Goal: Task Accomplishment & Management: Manage account settings

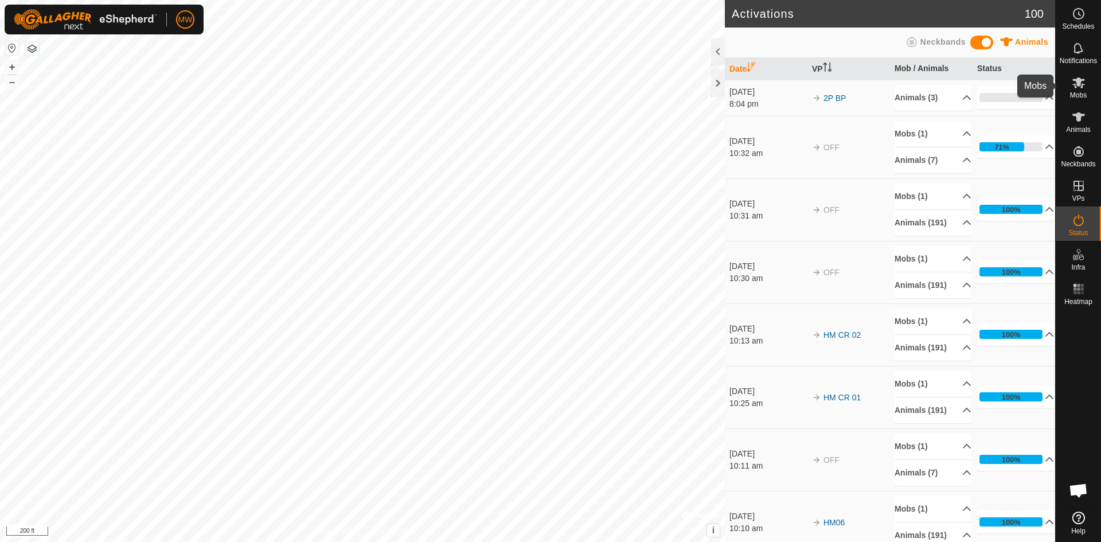
click at [1079, 86] on icon at bounding box center [1078, 82] width 13 height 11
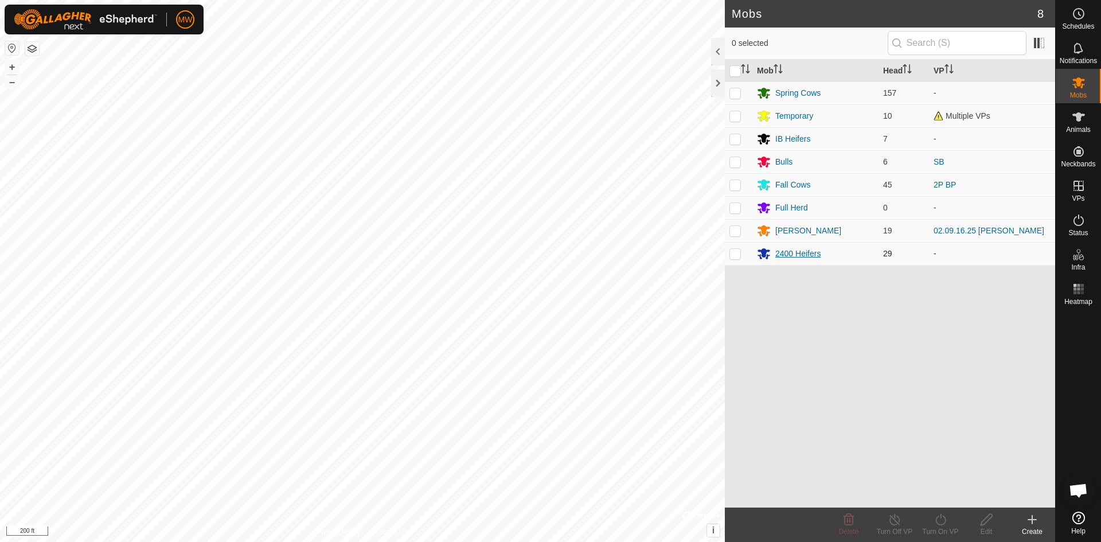
click at [793, 254] on div "2400 Heifers" at bounding box center [797, 254] width 45 height 12
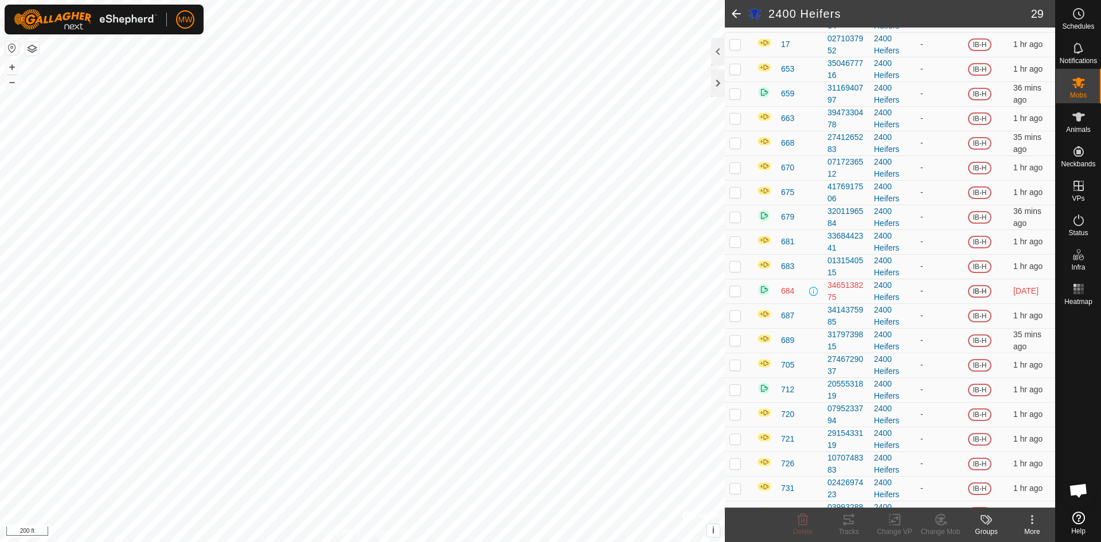
scroll to position [344, 0]
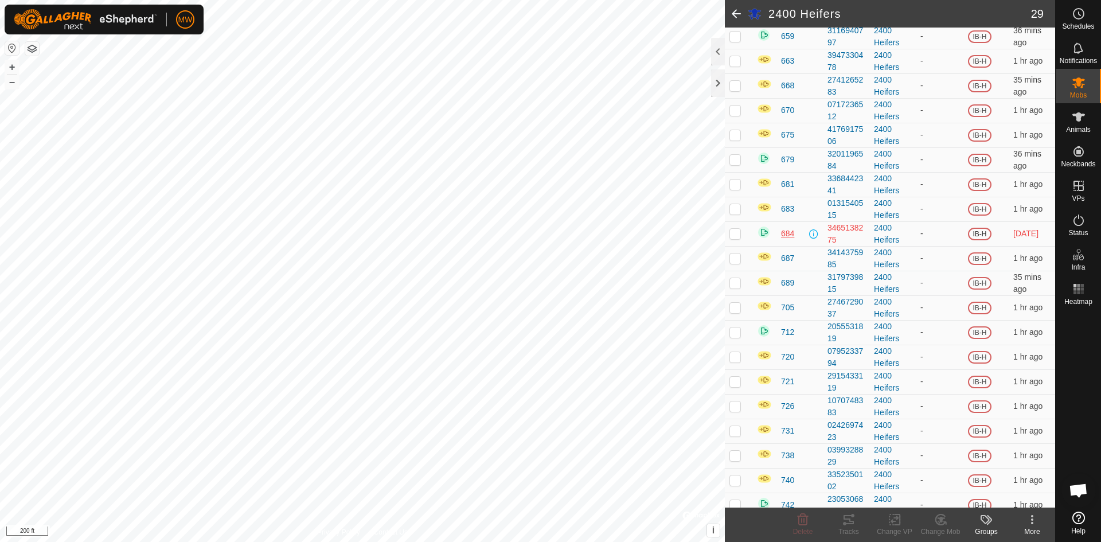
click at [784, 235] on span "684" at bounding box center [787, 234] width 13 height 12
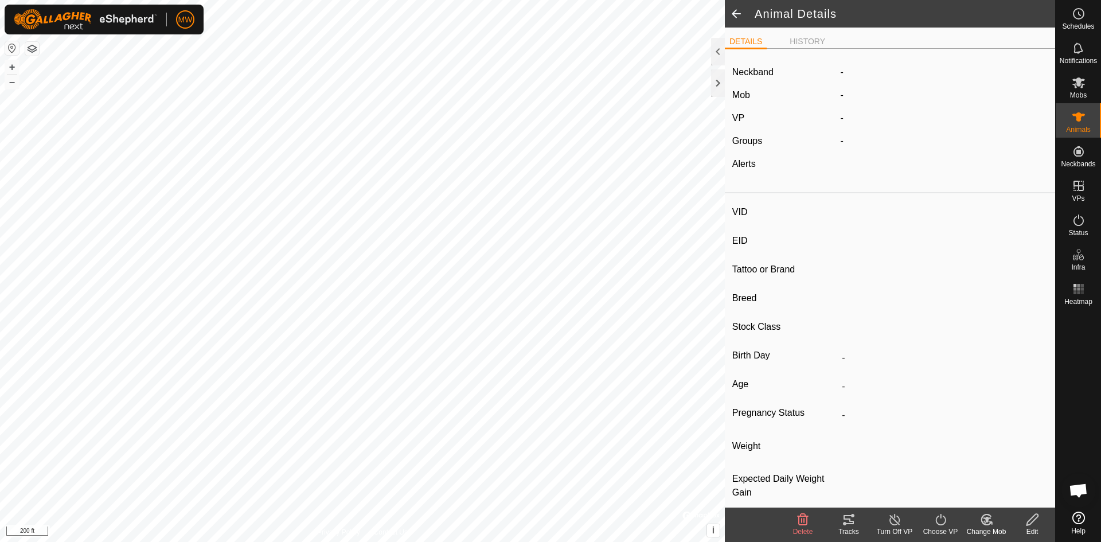
type input "684"
type input "-"
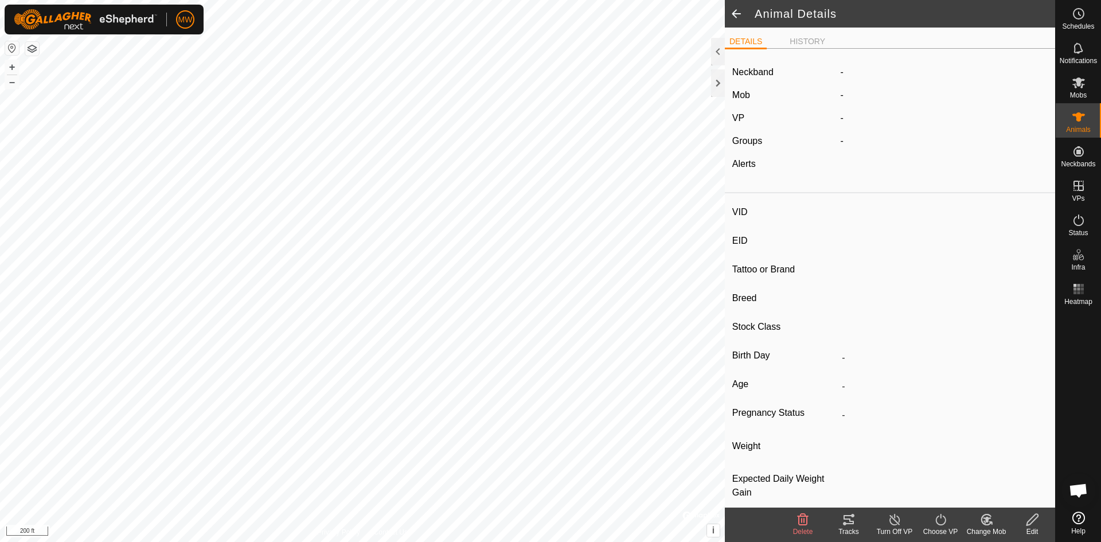
type input "-"
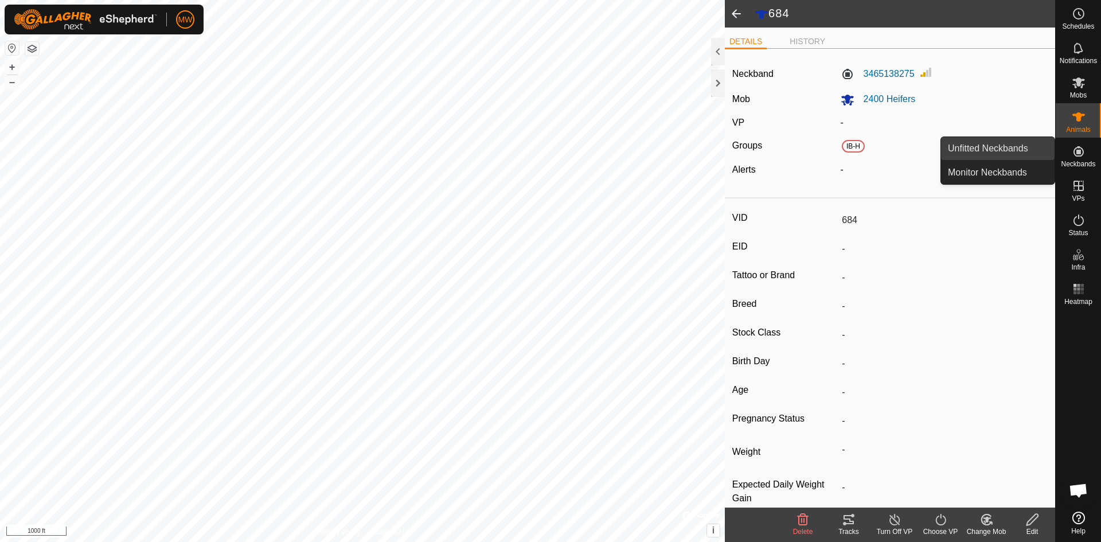
click at [1010, 155] on link "Unfitted Neckbands" at bounding box center [998, 148] width 114 height 23
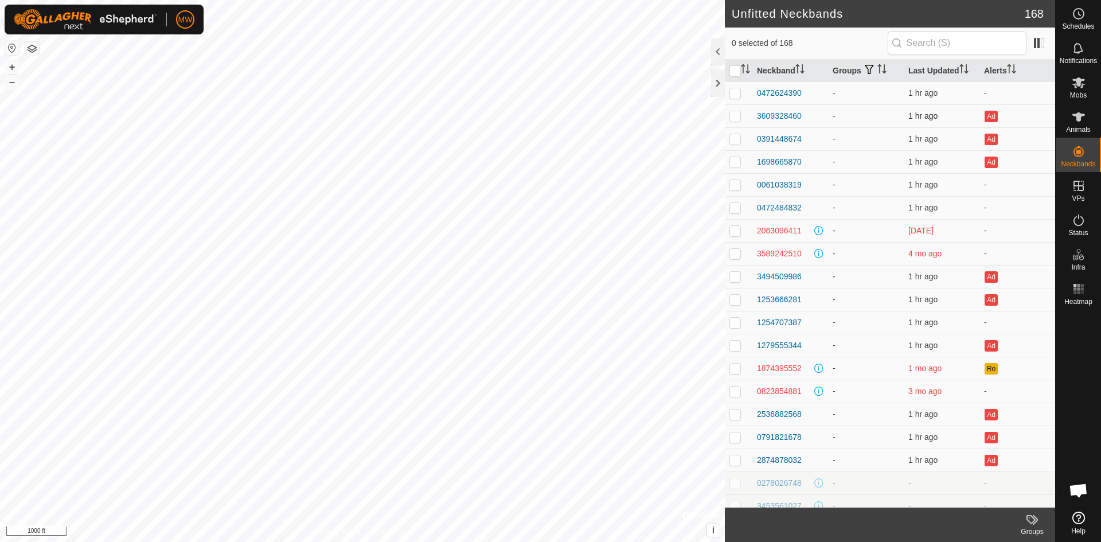
click at [735, 117] on p-checkbox at bounding box center [734, 115] width 11 height 9
checkbox input "true"
click at [779, 120] on div "3609328460" at bounding box center [779, 116] width 45 height 12
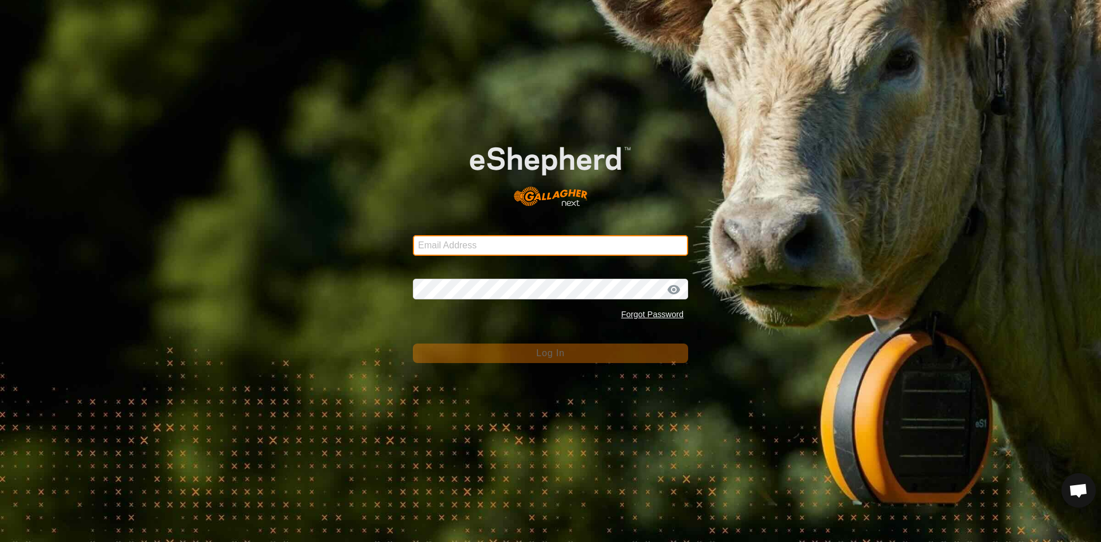
type input "[EMAIL_ADDRESS][DOMAIN_NAME]"
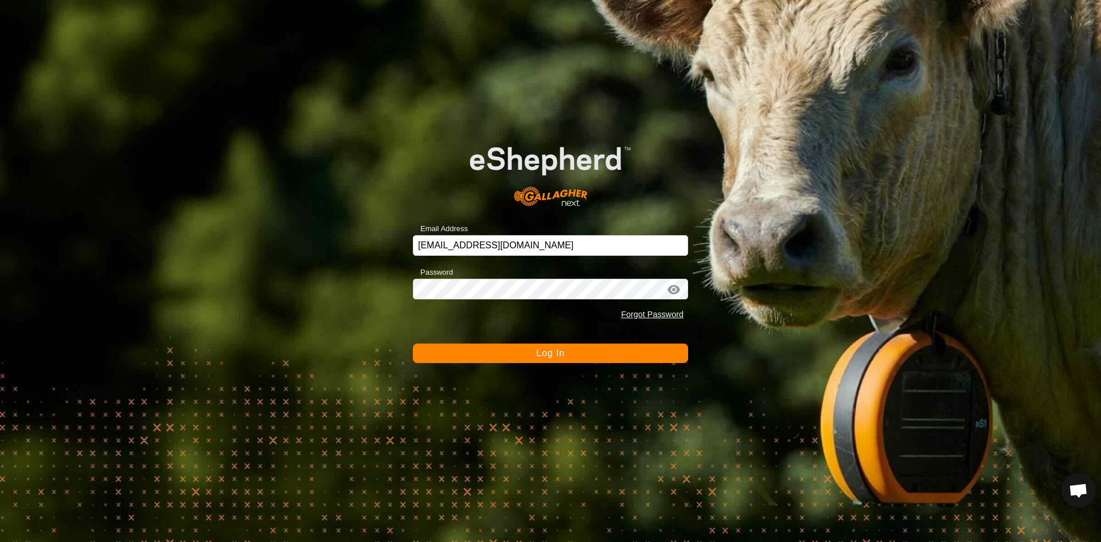
click at [580, 358] on button "Log In" at bounding box center [550, 352] width 275 height 19
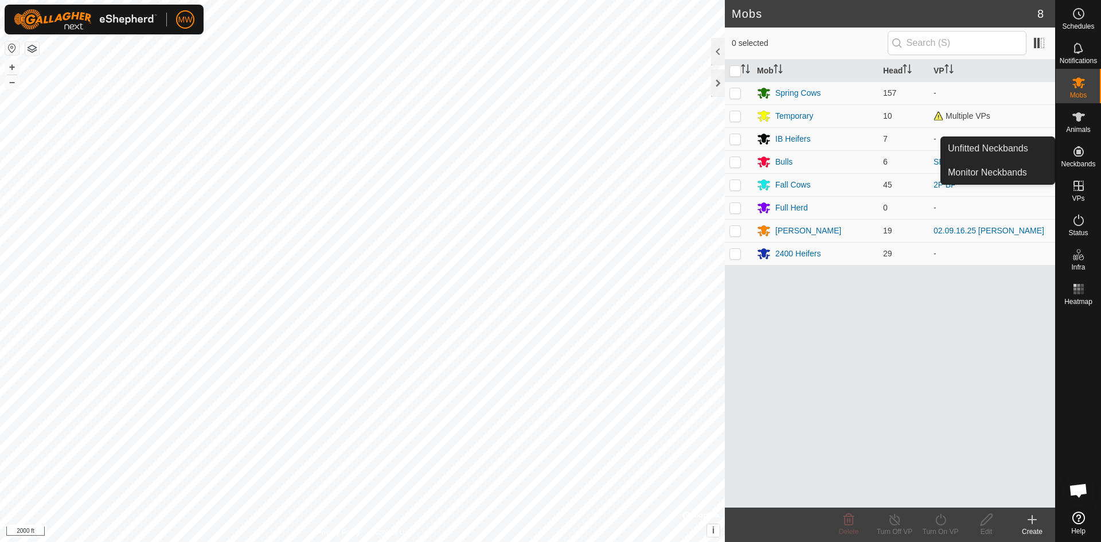
click at [1075, 154] on icon at bounding box center [1079, 152] width 14 height 14
click at [1012, 147] on link "Unfitted Neckbands" at bounding box center [998, 148] width 114 height 23
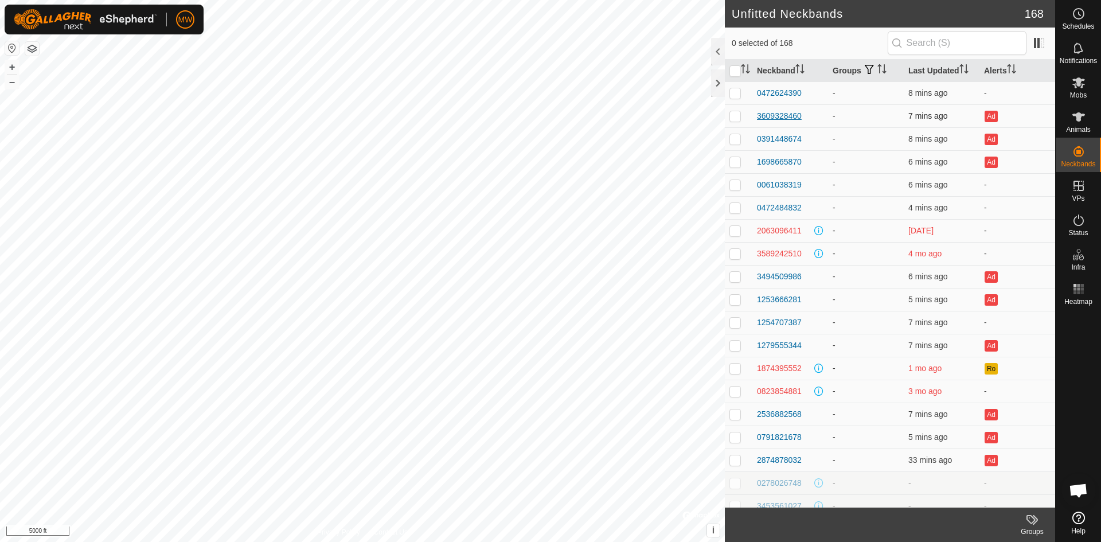
click at [773, 118] on div "3609328460" at bounding box center [779, 116] width 45 height 12
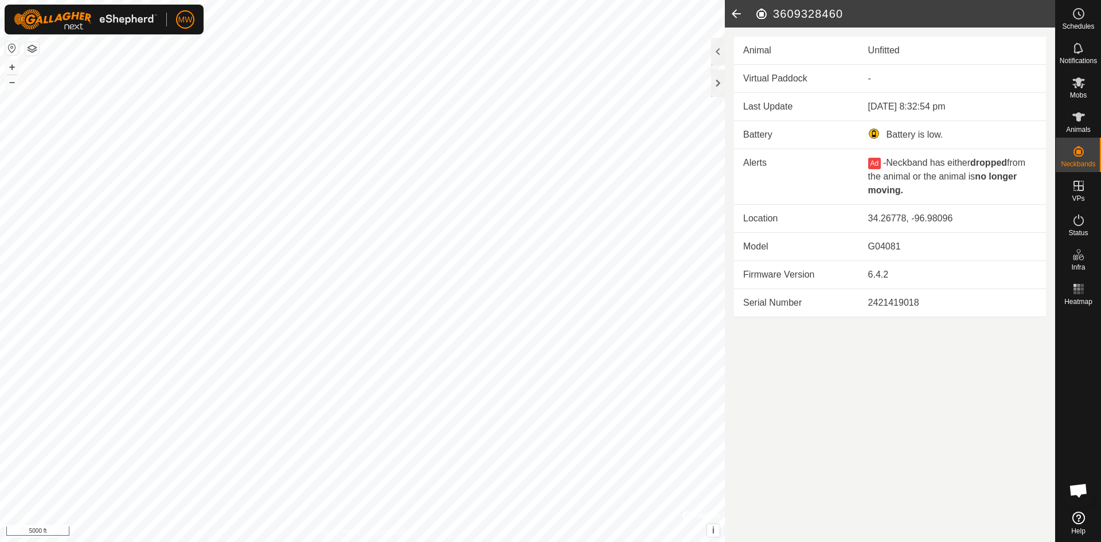
click at [733, 11] on icon at bounding box center [736, 14] width 23 height 28
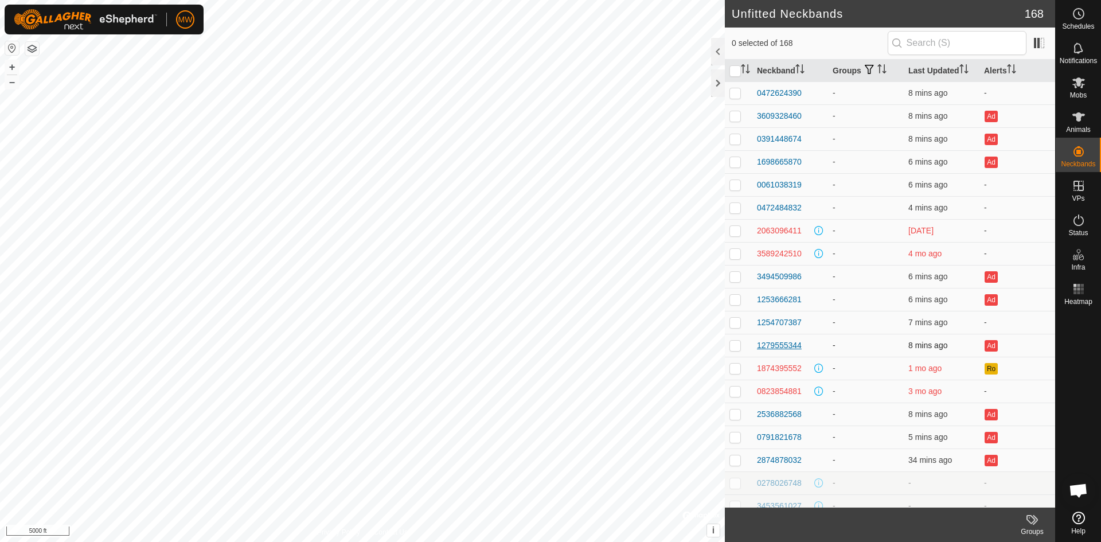
click at [795, 349] on div "1279555344" at bounding box center [779, 345] width 45 height 12
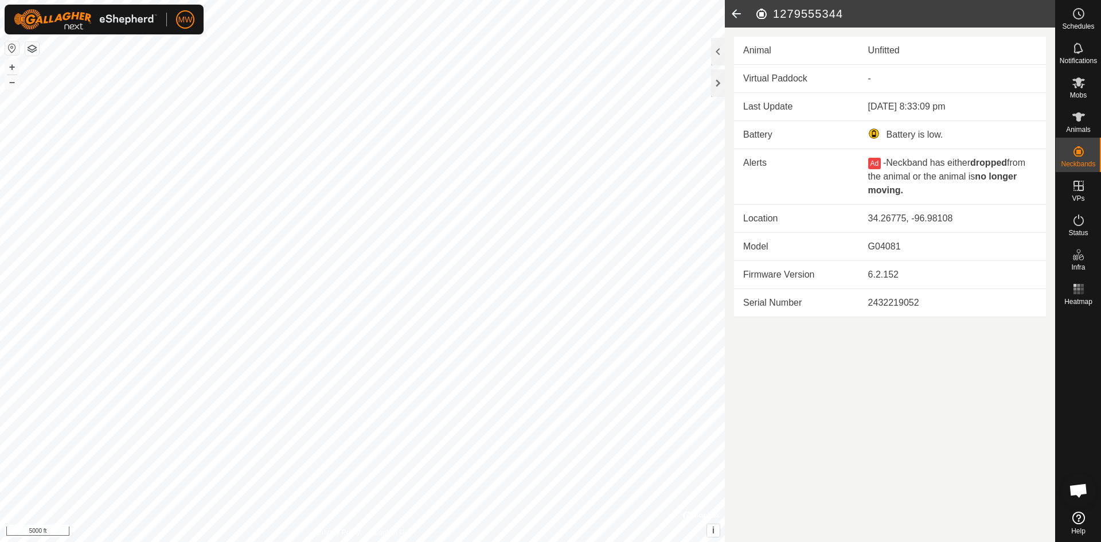
click at [733, 17] on icon at bounding box center [736, 14] width 23 height 28
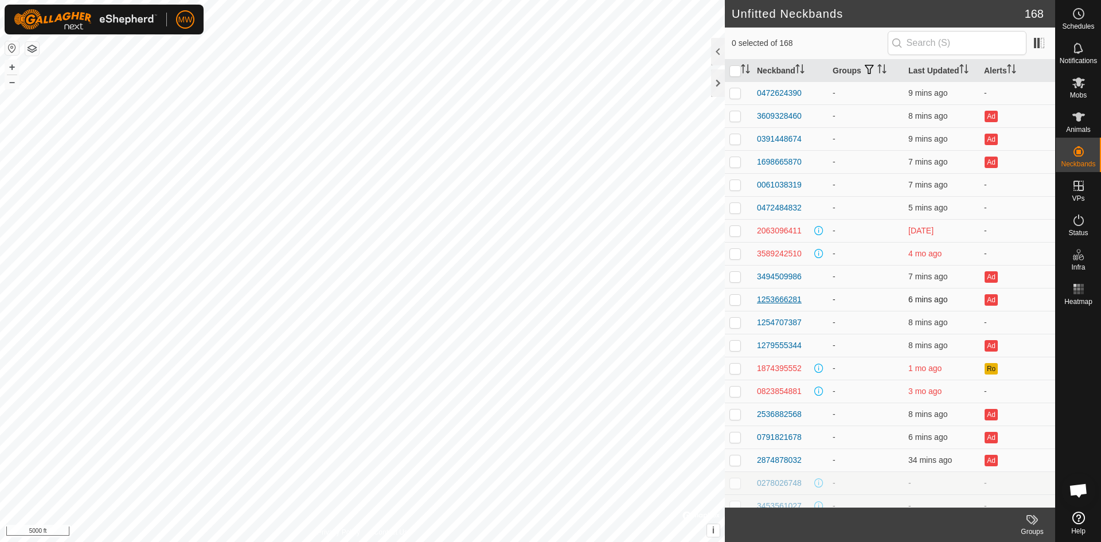
click at [794, 297] on div "1253666281" at bounding box center [779, 300] width 45 height 12
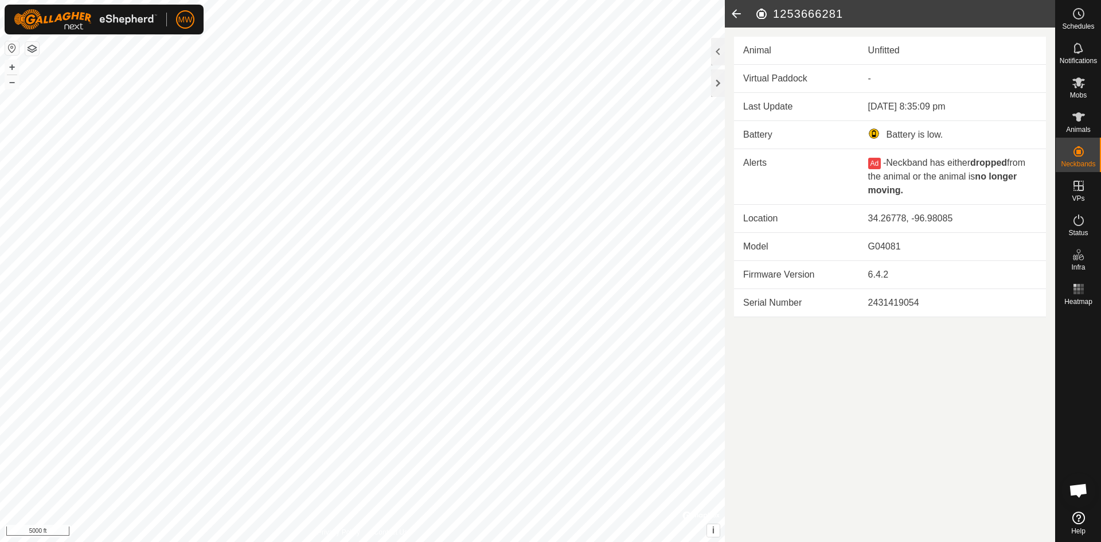
click at [738, 18] on icon at bounding box center [736, 14] width 23 height 28
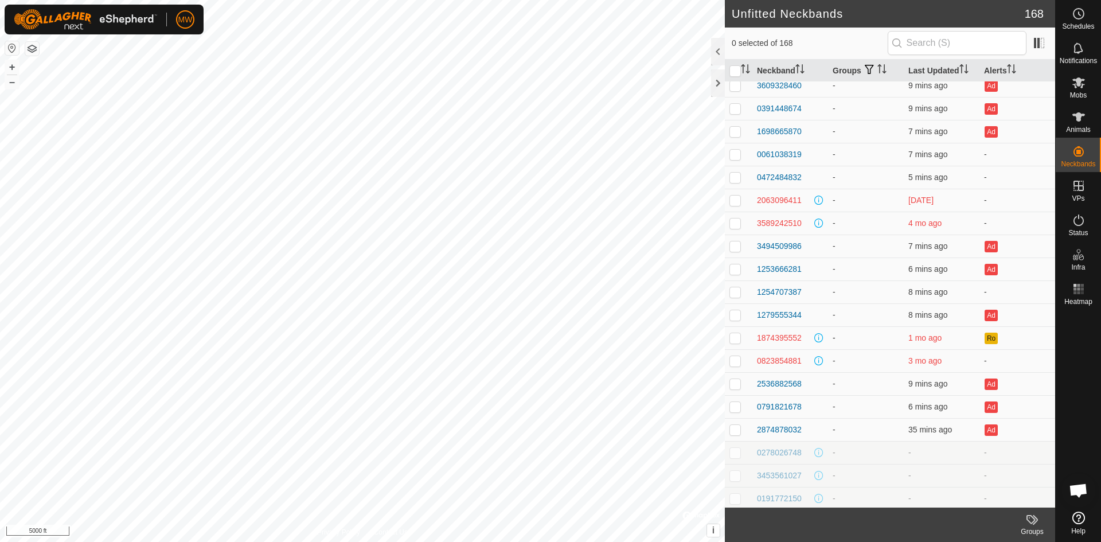
scroll to position [57, 0]
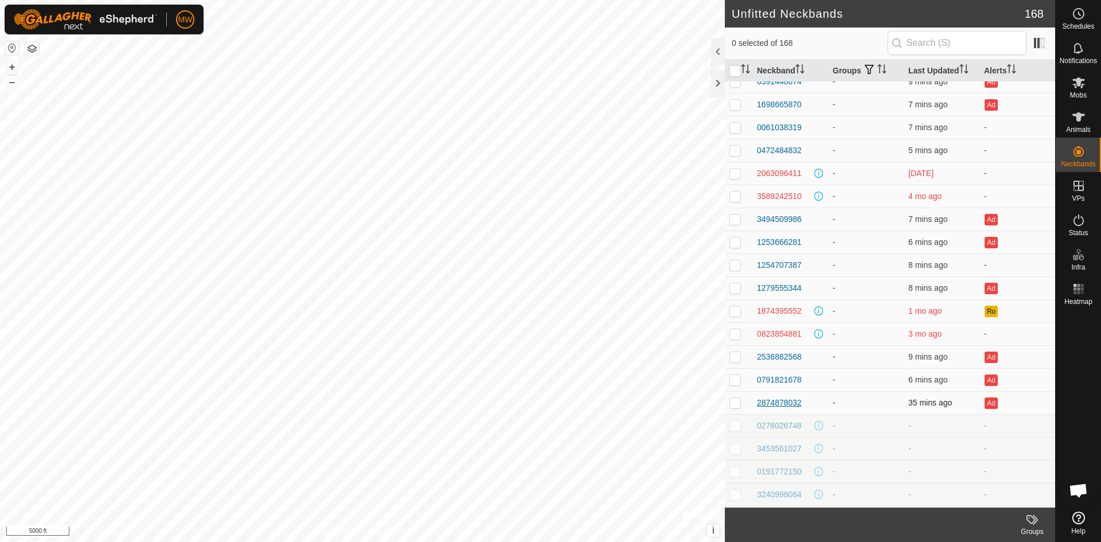
click at [785, 404] on div "2874878032" at bounding box center [779, 403] width 45 height 12
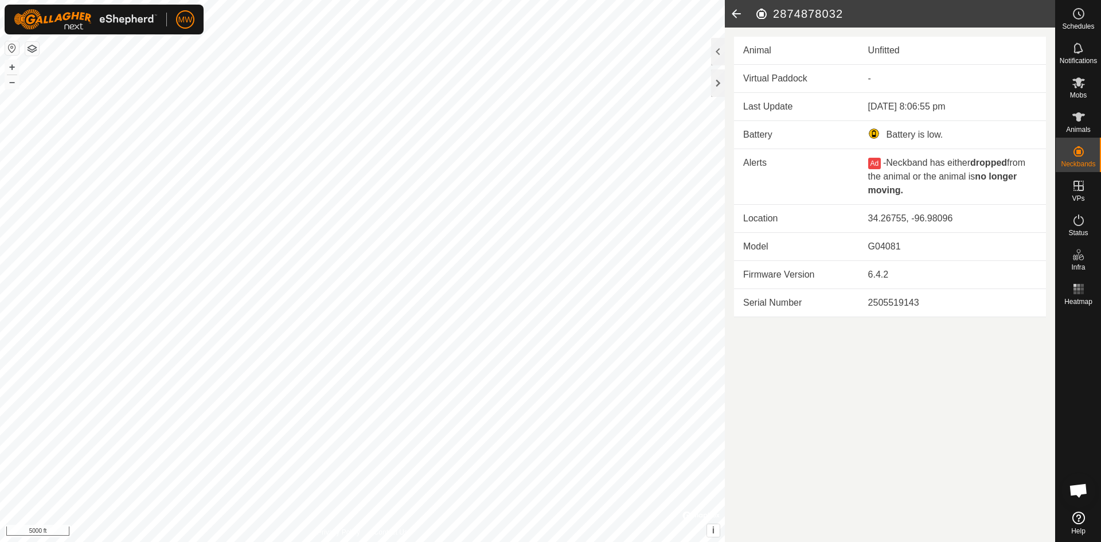
click at [735, 12] on icon at bounding box center [736, 14] width 23 height 28
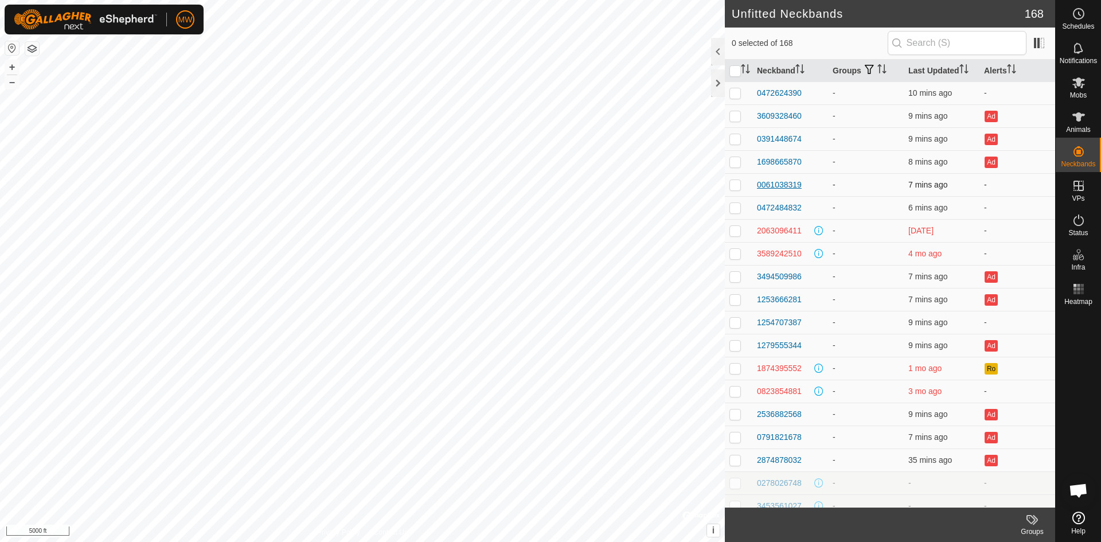
click at [790, 188] on div "0061038319" at bounding box center [779, 185] width 45 height 12
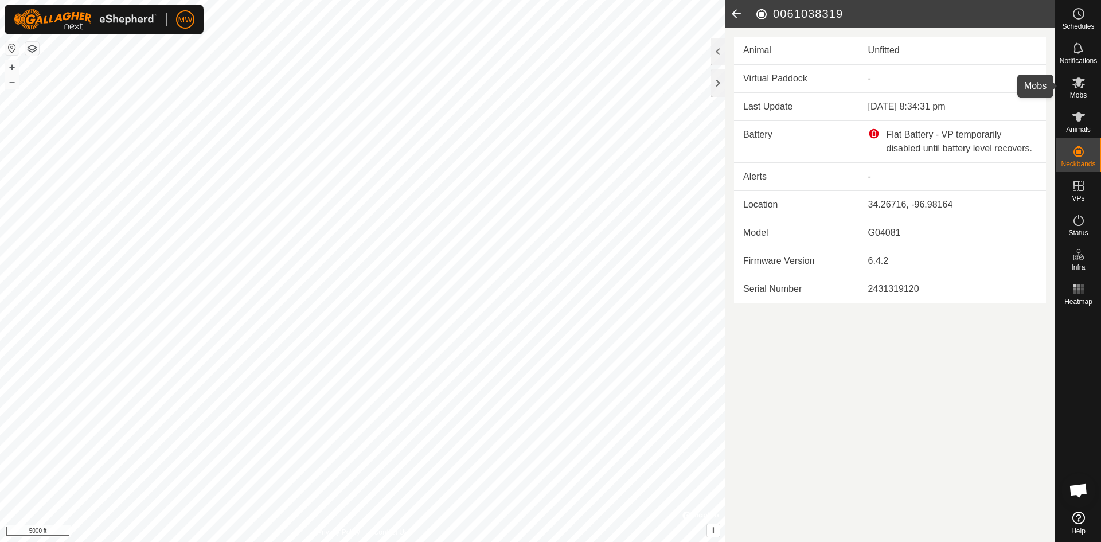
click at [1075, 82] on icon at bounding box center [1079, 83] width 14 height 14
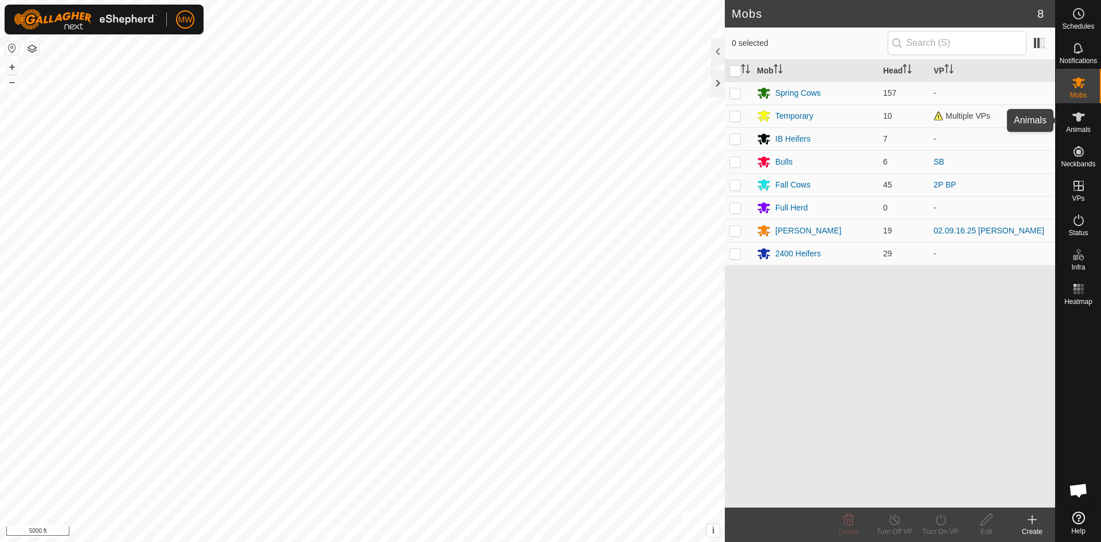
click at [1081, 123] on icon at bounding box center [1079, 117] width 14 height 14
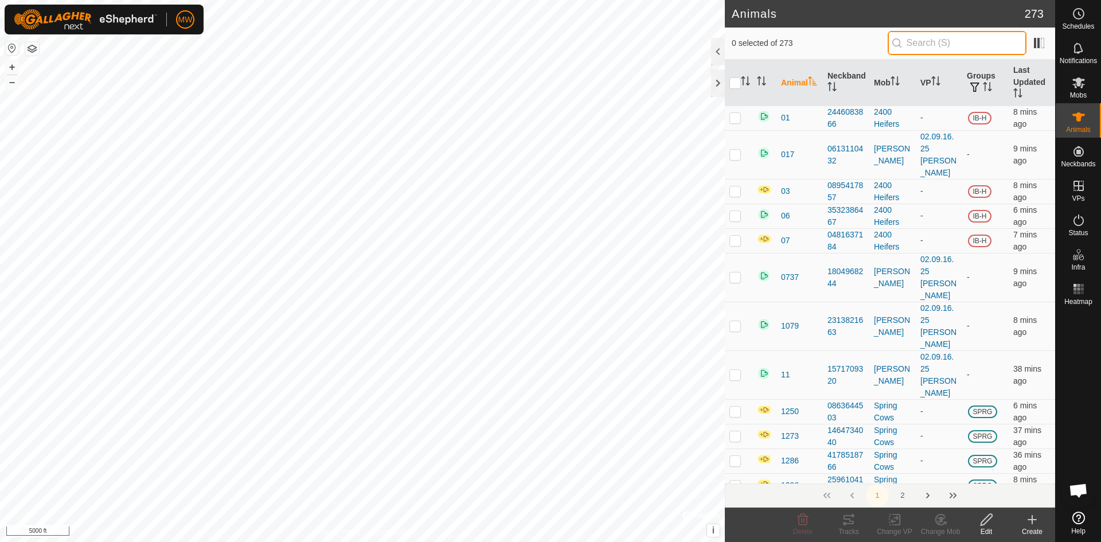
click at [942, 43] on input "text" at bounding box center [957, 43] width 139 height 24
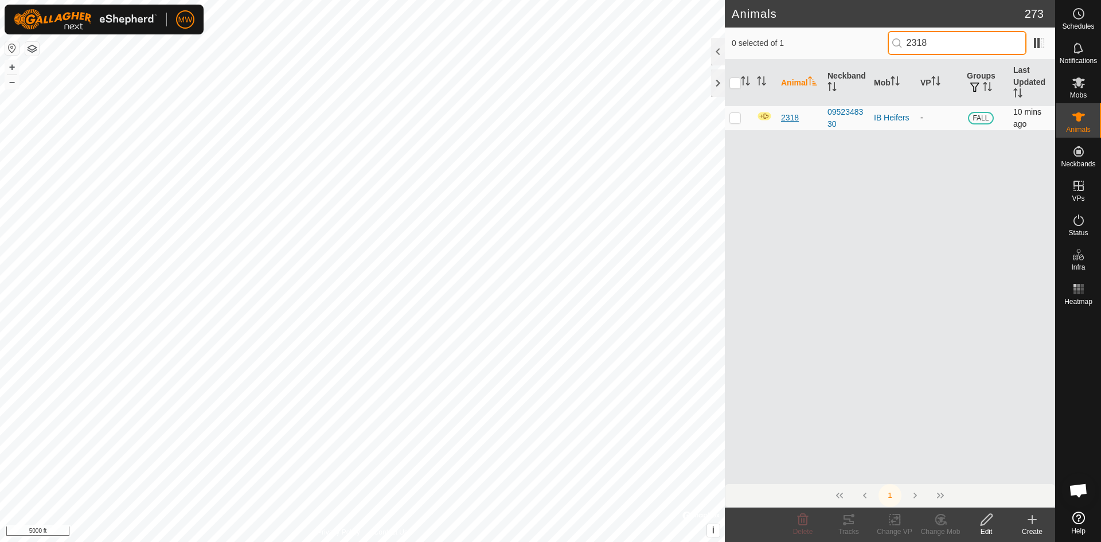
type input "2318"
click at [791, 117] on span "2318" at bounding box center [790, 118] width 18 height 12
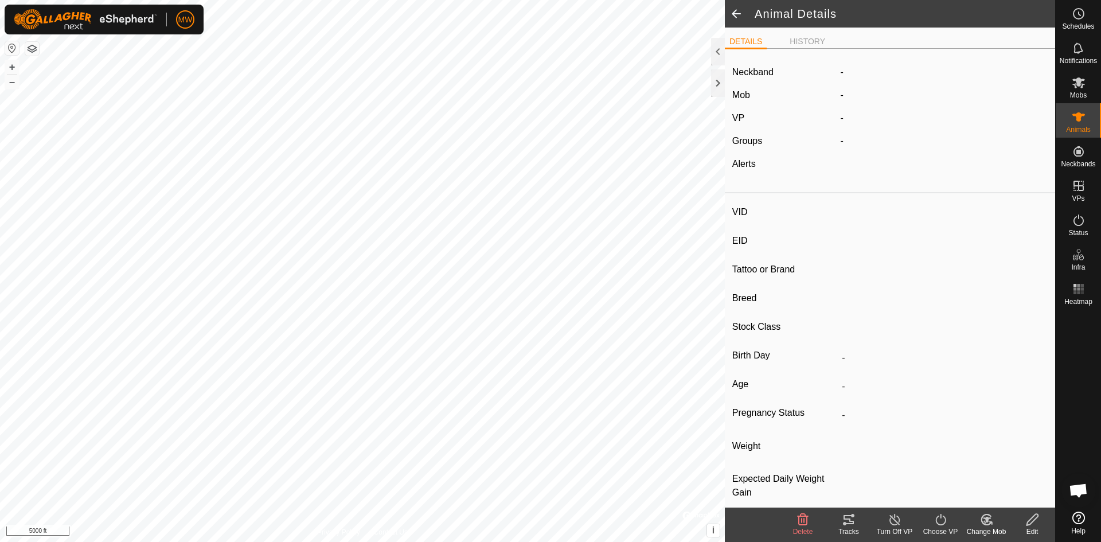
type input "2318"
type input "840003224268403"
type input "-"
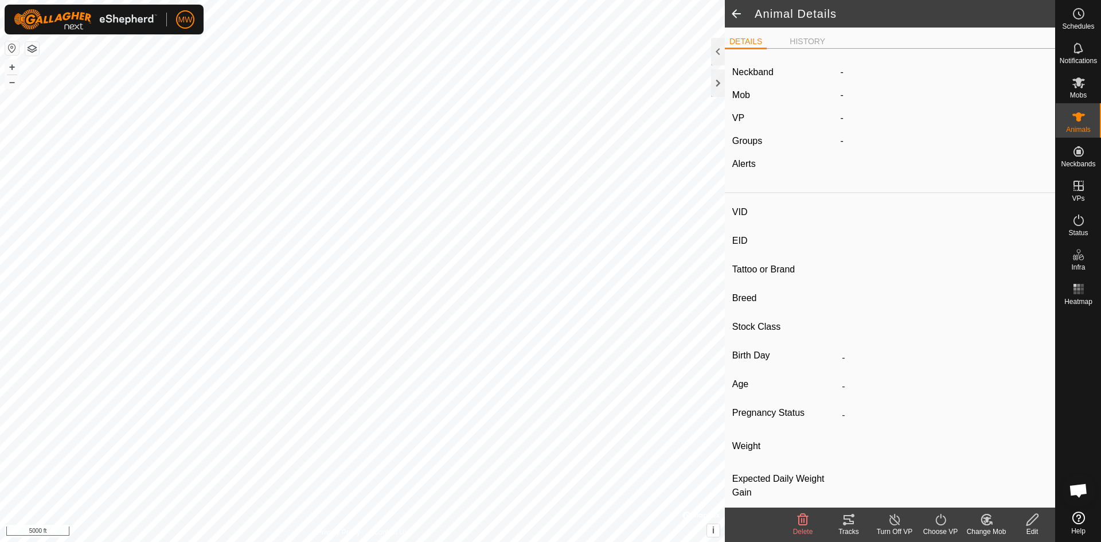
type input "-"
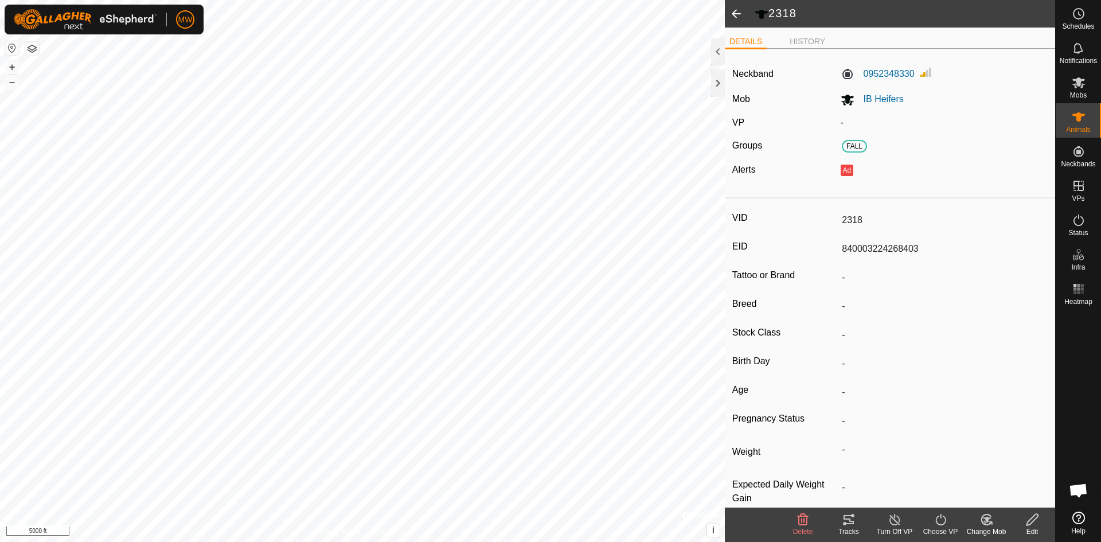
click at [1033, 517] on icon at bounding box center [1031, 519] width 11 height 11
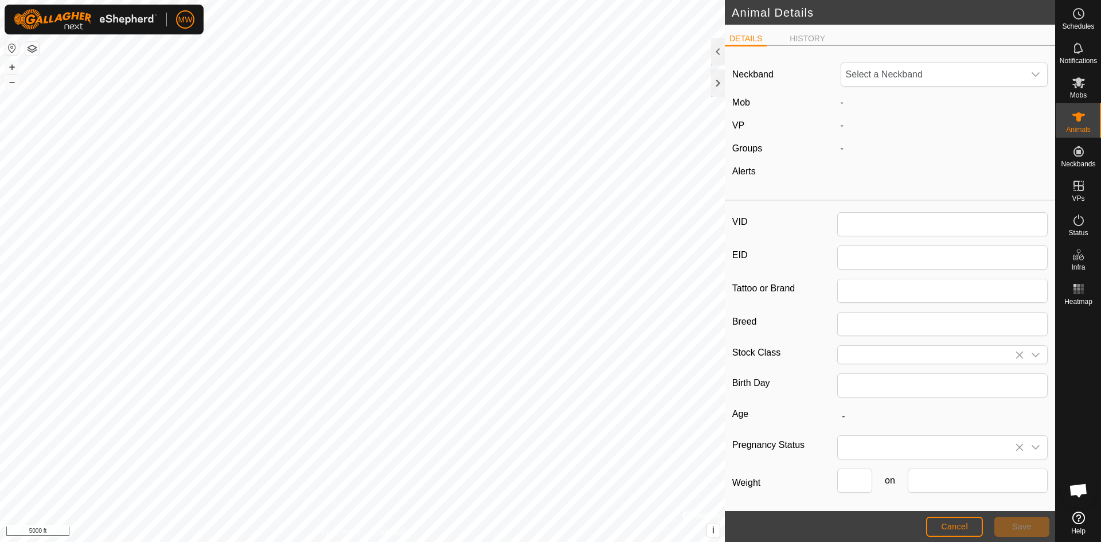
type input "2318"
type input "840003224268403"
click at [1032, 73] on icon "dropdown trigger" at bounding box center [1036, 74] width 8 height 5
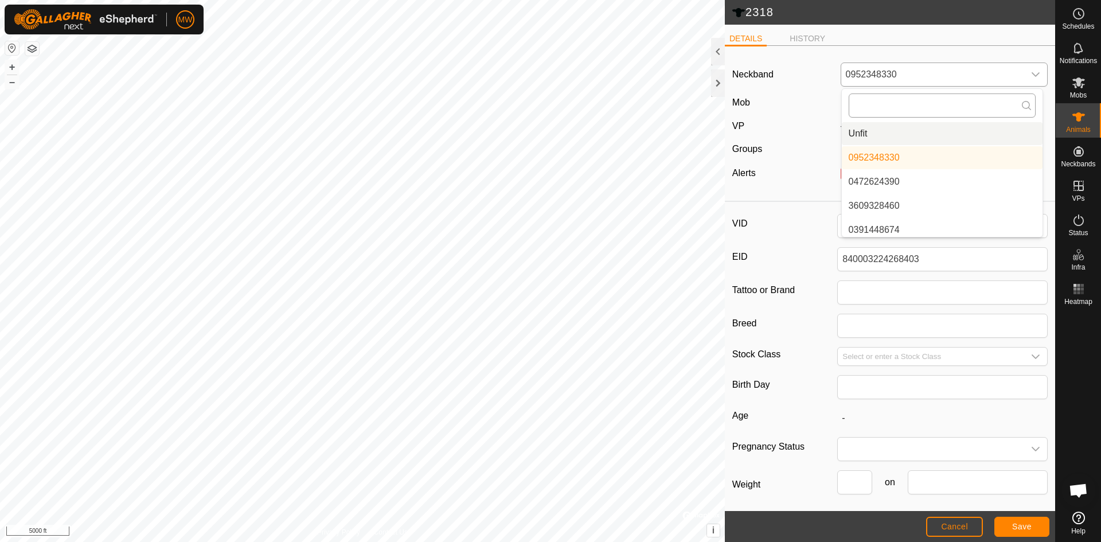
click at [914, 104] on input "text" at bounding box center [942, 105] width 187 height 24
type input "00610"
click at [880, 134] on li "0061038319" at bounding box center [942, 133] width 201 height 23
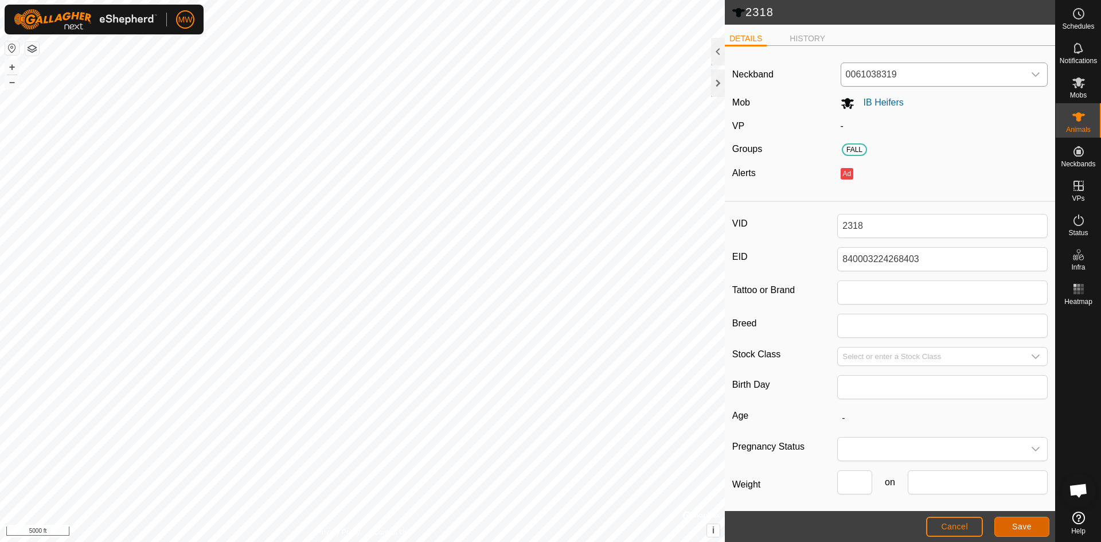
click at [1026, 530] on span "Save" at bounding box center [1021, 526] width 19 height 9
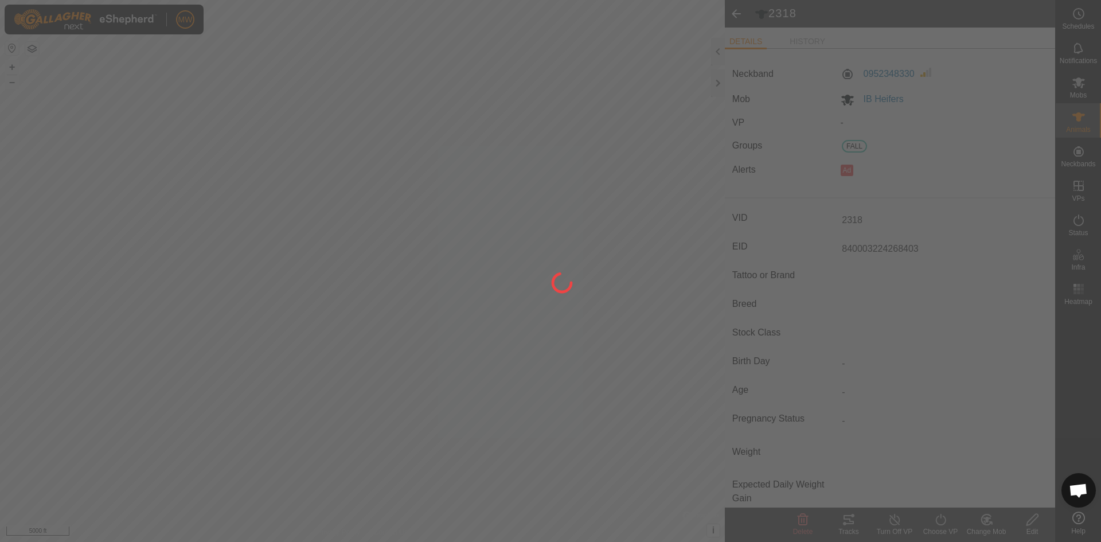
type input "-"
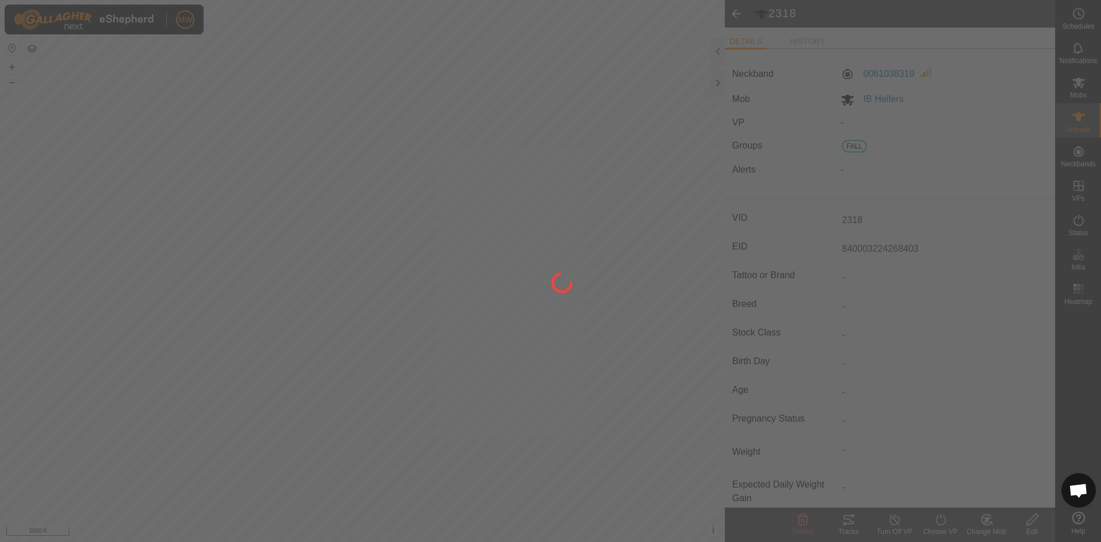
type input "0 kg"
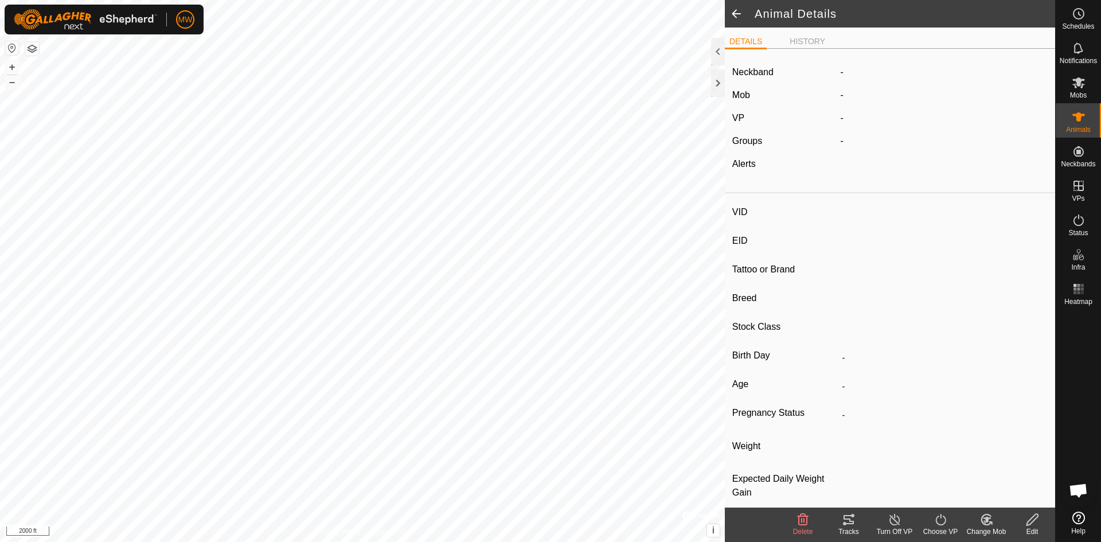
type input "2318"
type input "840003224268403"
type input "-"
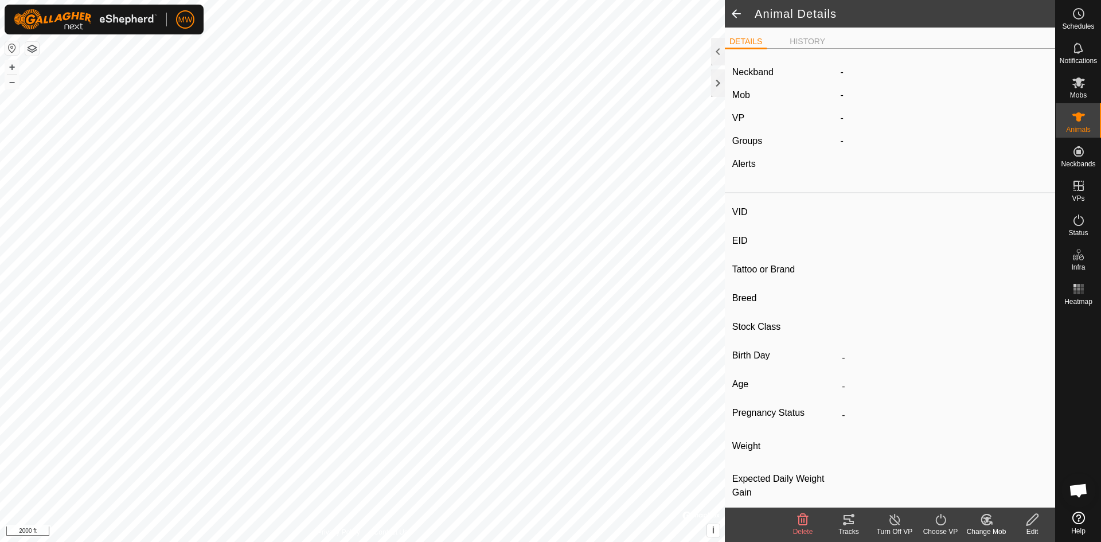
type input "0 kg"
type input "-"
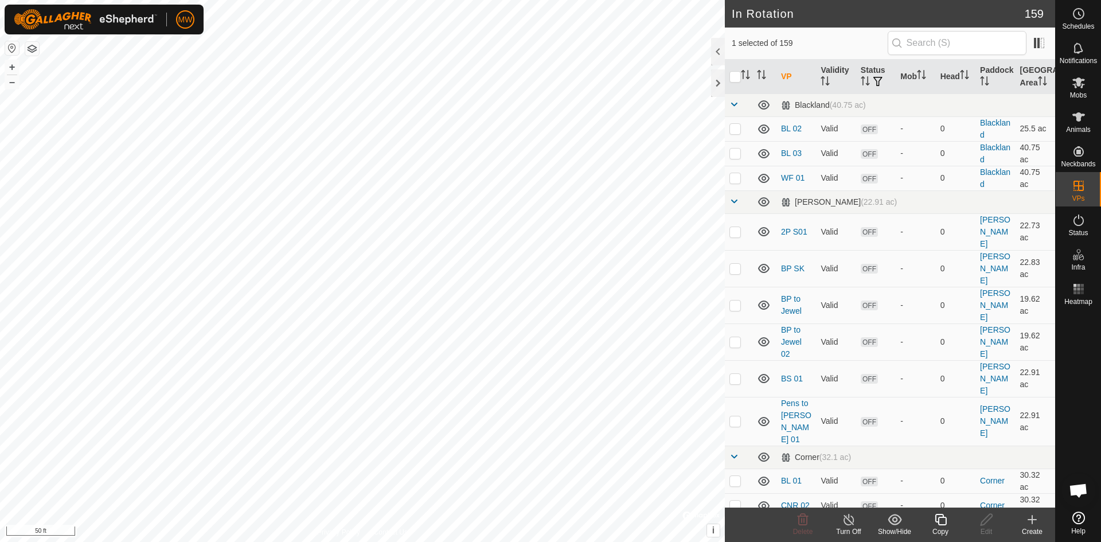
click at [36, 48] on button "button" at bounding box center [32, 49] width 14 height 14
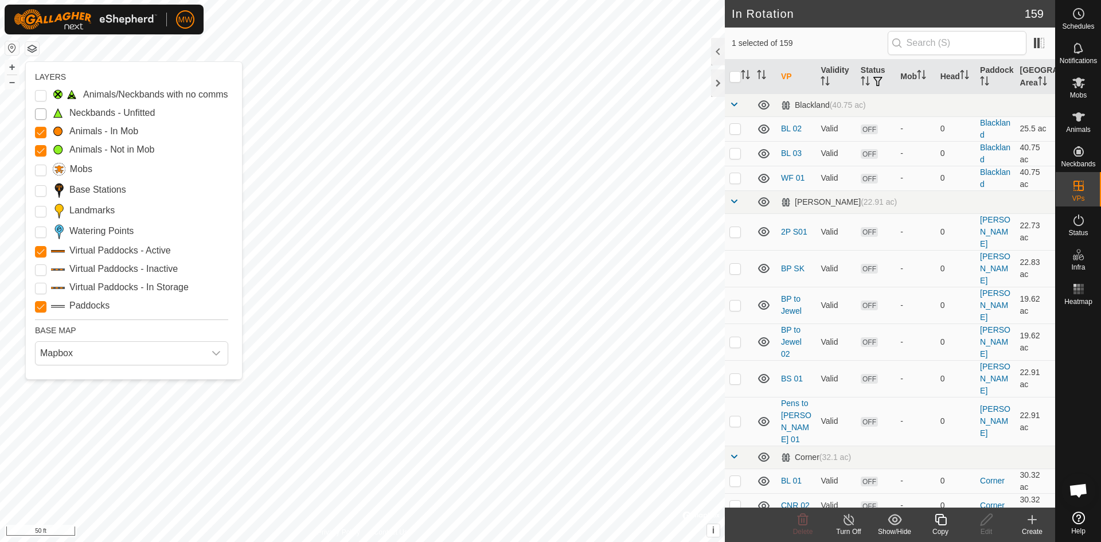
click at [41, 115] on Unfitted "Neckbands - Unfitted" at bounding box center [40, 113] width 11 height 11
click at [40, 95] on Issue "Animals/Neckbands with no comms" at bounding box center [40, 95] width 11 height 11
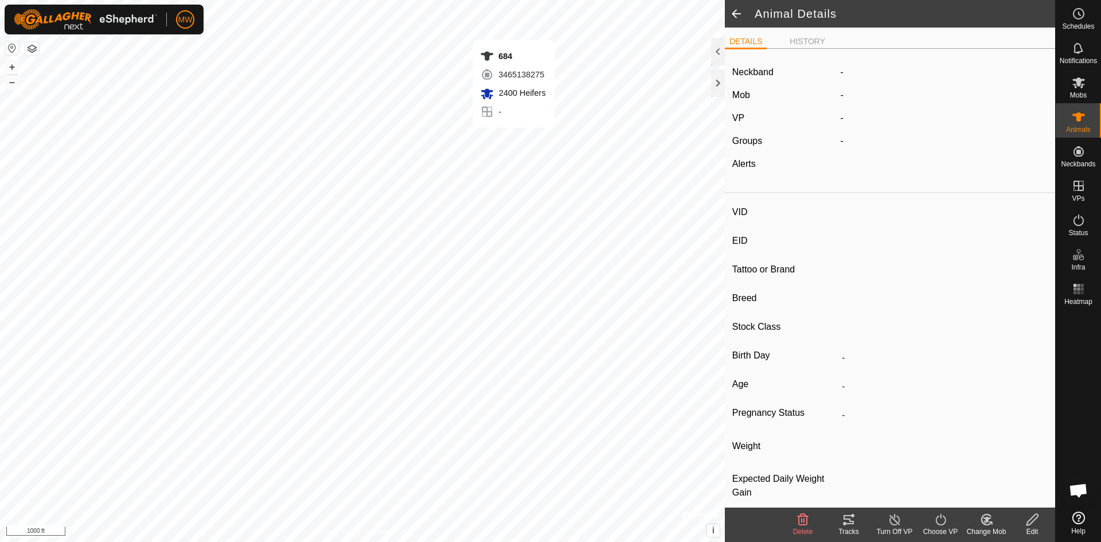
type input "684"
type input "-"
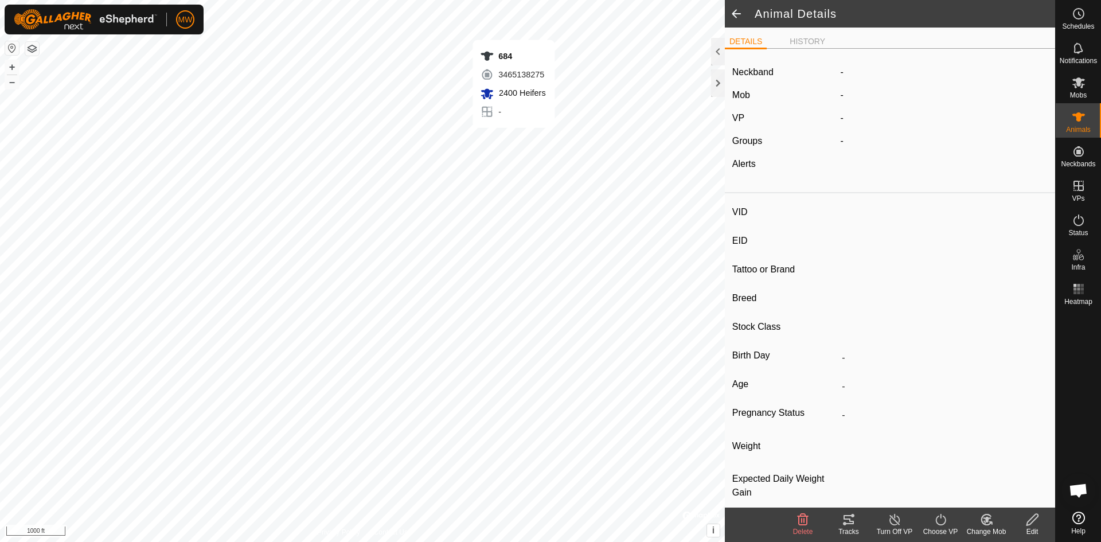
type input "-"
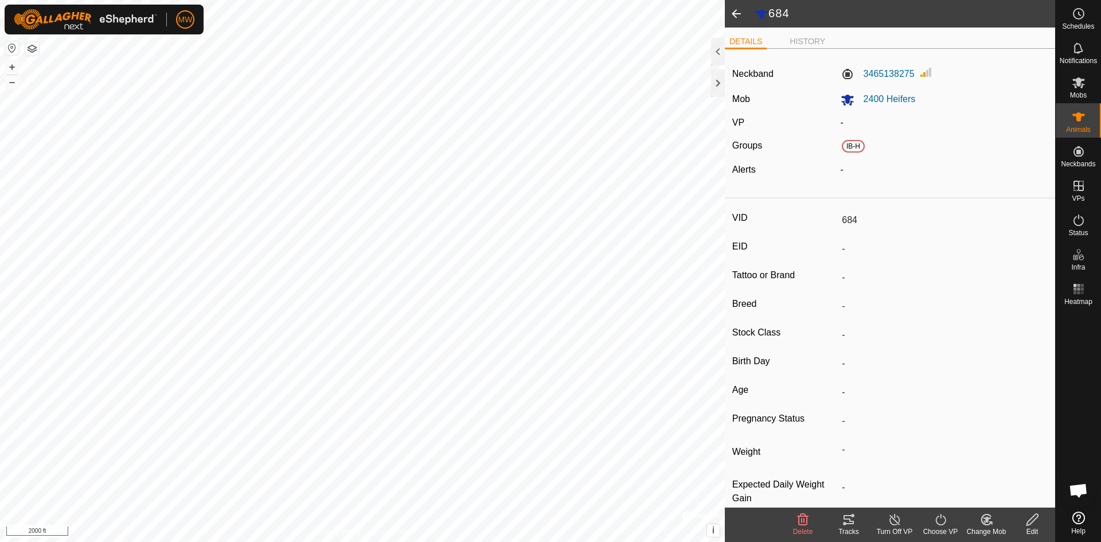
click at [733, 15] on span at bounding box center [736, 14] width 23 height 28
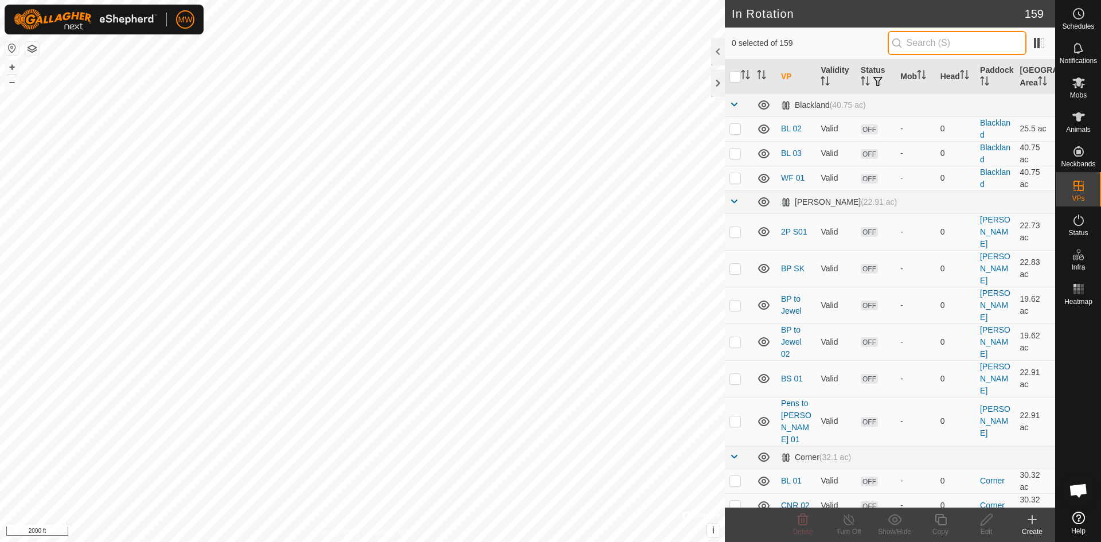
click at [908, 45] on input "text" at bounding box center [957, 43] width 139 height 24
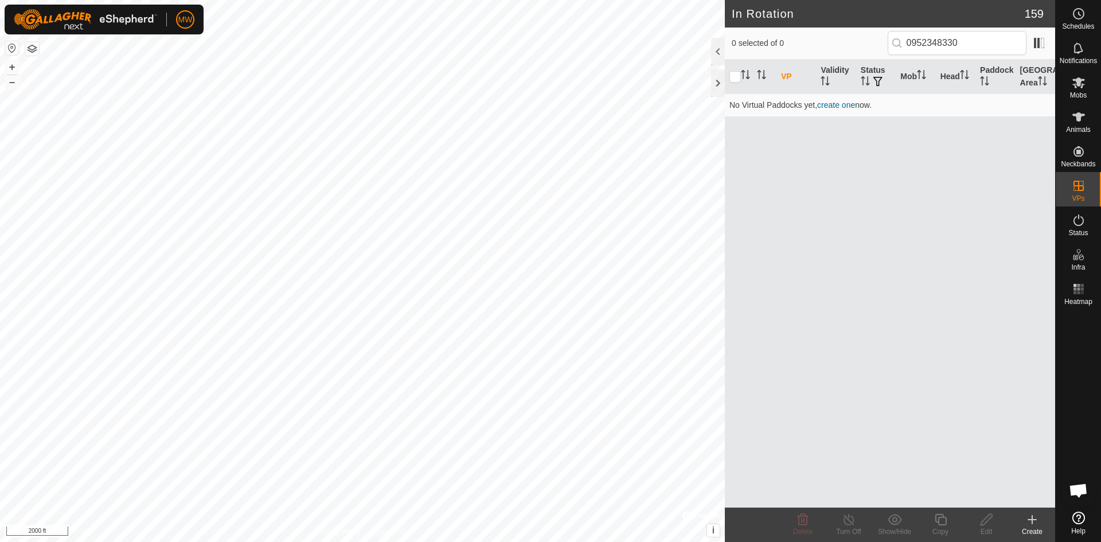
click at [871, 151] on div "VP Validity Status Mob Head Paddock Grazing Area No Virtual Paddocks yet, creat…" at bounding box center [890, 284] width 330 height 448
drag, startPoint x: 970, startPoint y: 38, endPoint x: 757, endPoint y: 41, distance: 213.3
click at [757, 41] on div "0 selected of 0 0952348330" at bounding box center [890, 43] width 317 height 24
type input "2"
type input "3"
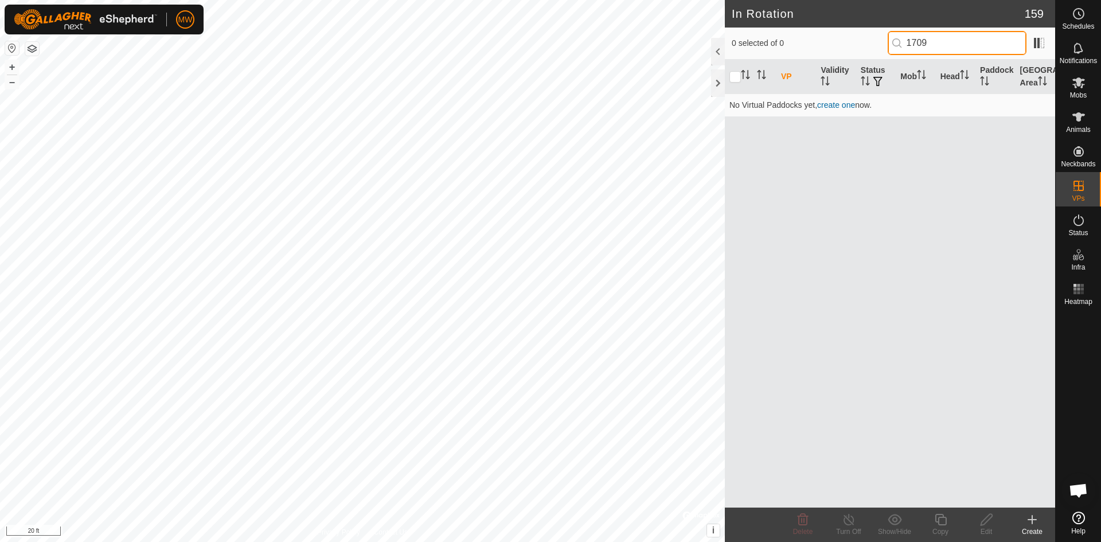
type input "1709"
click at [958, 118] on div "VP Validity Status Mob Head Paddock Grazing Area No Virtual Paddocks yet, creat…" at bounding box center [890, 284] width 330 height 448
click at [1082, 121] on icon at bounding box center [1079, 117] width 14 height 14
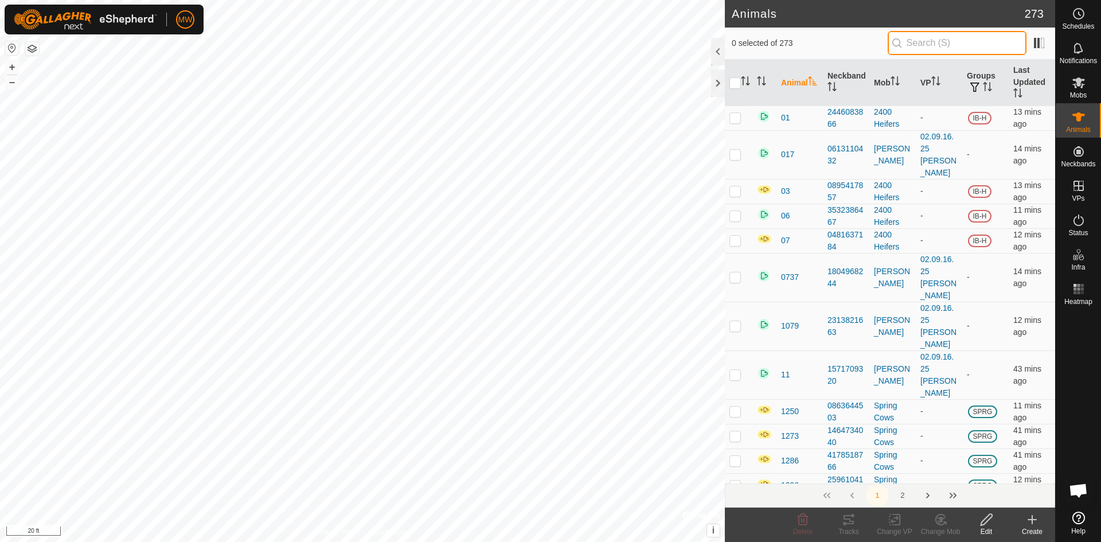
click at [934, 38] on input "text" at bounding box center [957, 43] width 139 height 24
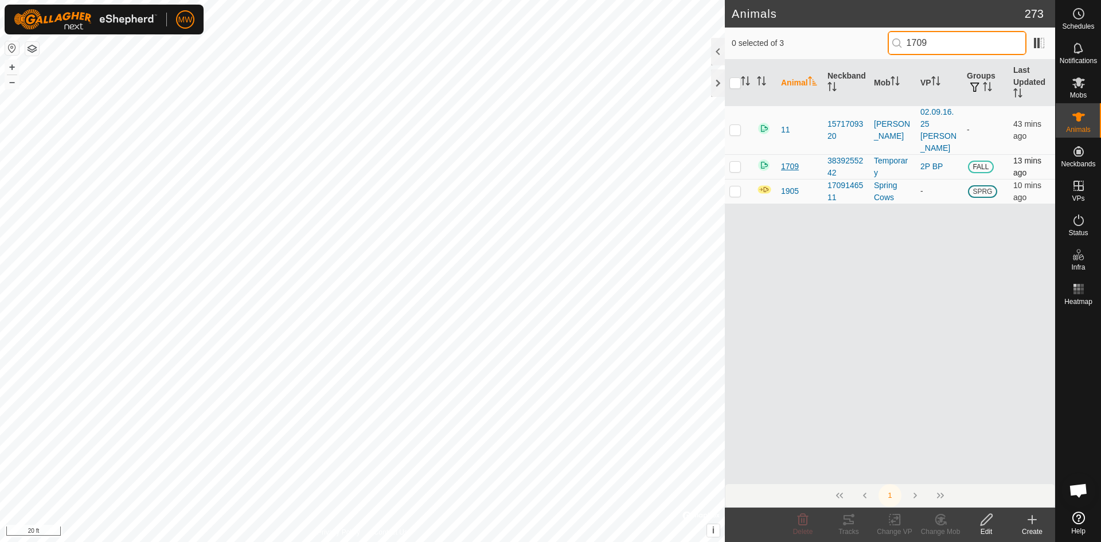
type input "1709"
click at [787, 166] on span "1709" at bounding box center [790, 167] width 18 height 12
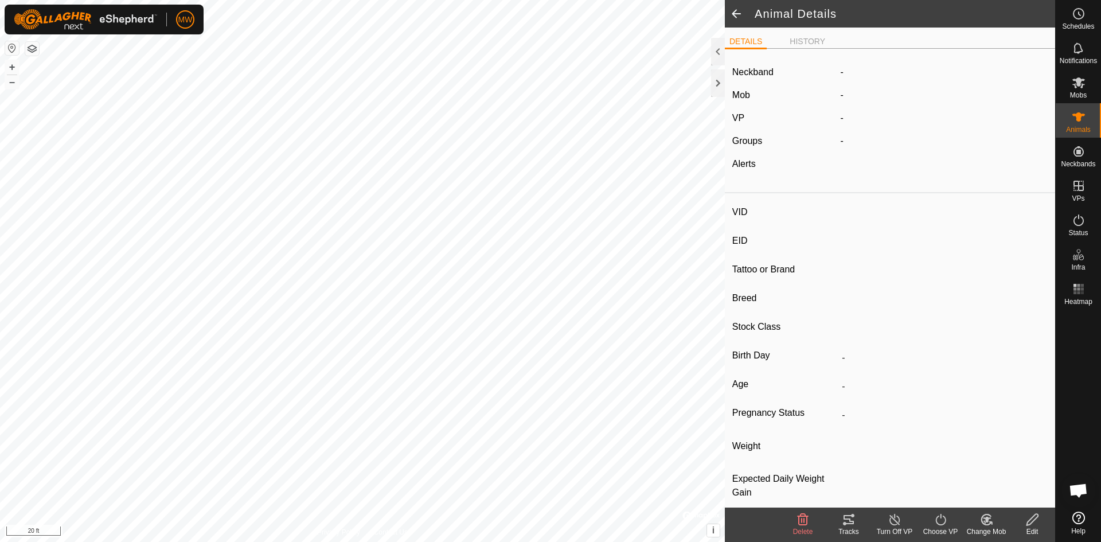
type input "1709"
type input "840003224268301"
type input "-"
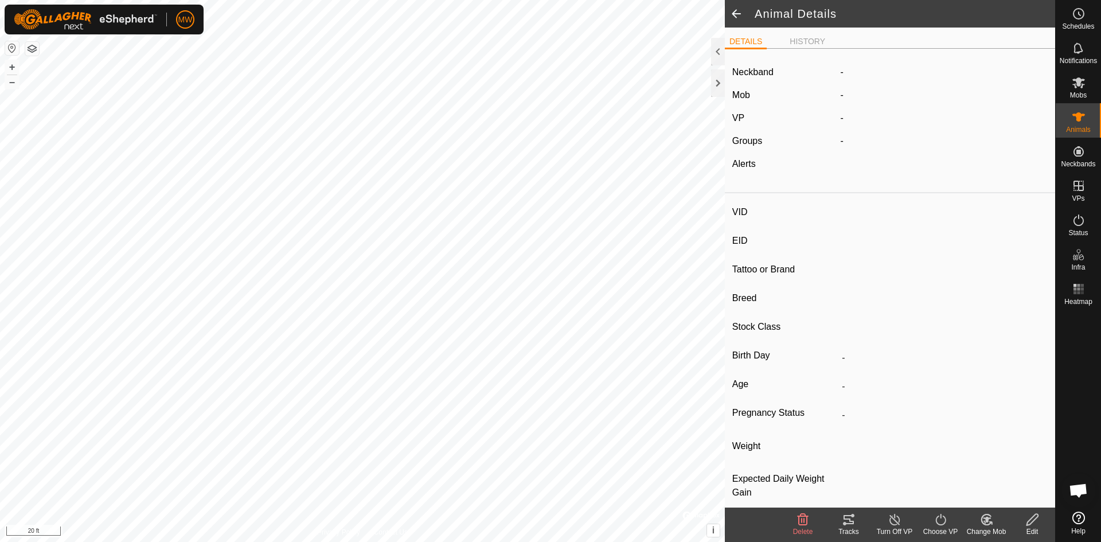
type input "-"
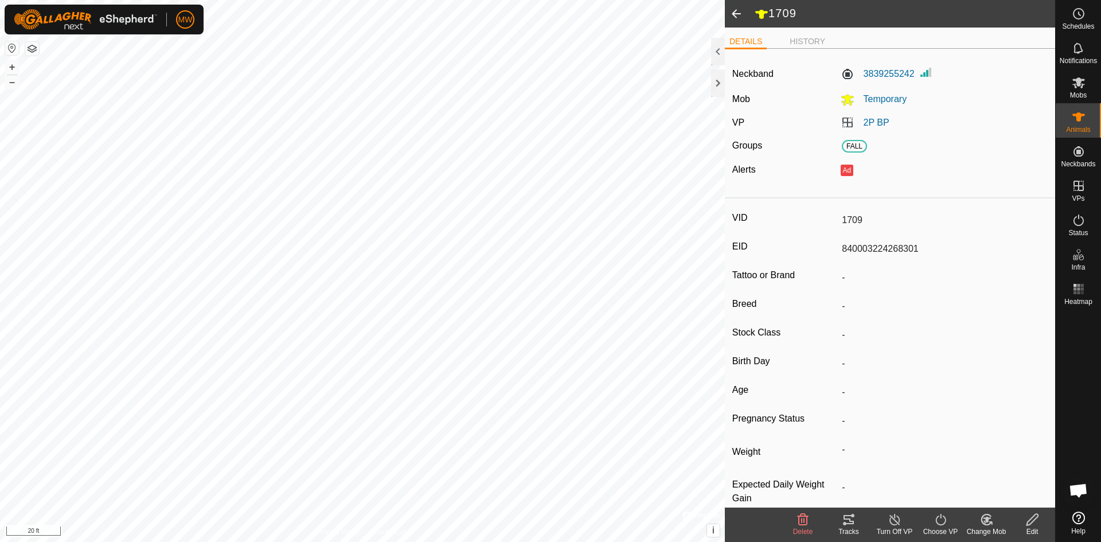
click at [732, 11] on span at bounding box center [736, 14] width 23 height 28
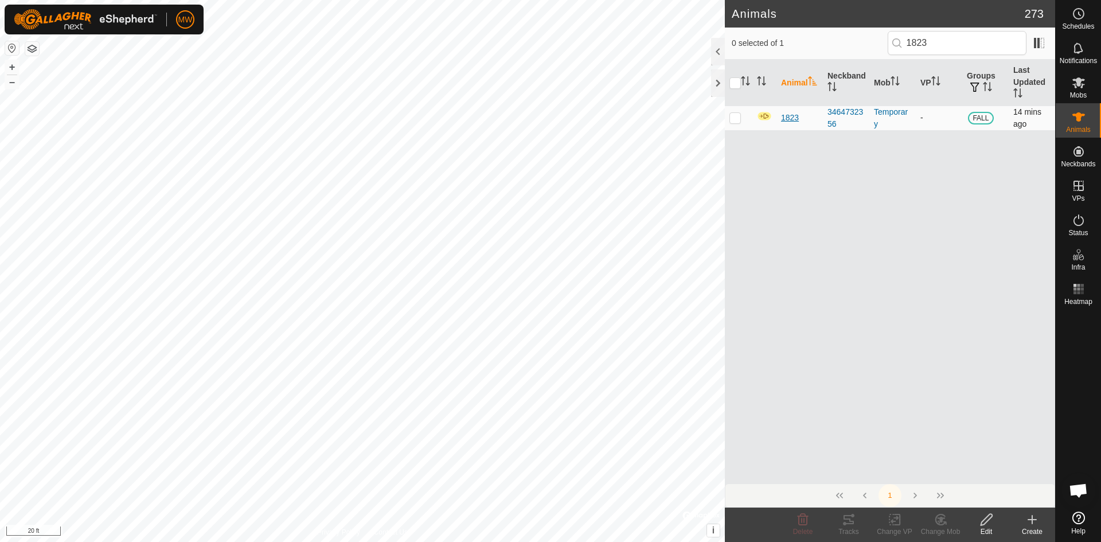
type input "1823"
click at [782, 118] on span "1823" at bounding box center [790, 118] width 18 height 12
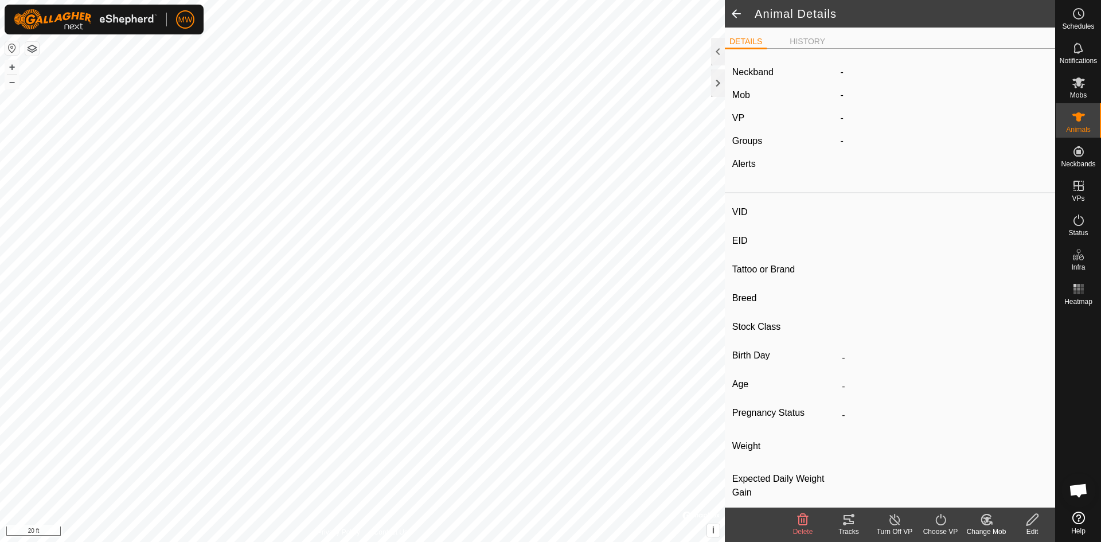
type input "1823"
type input "840003224268291"
type input "-"
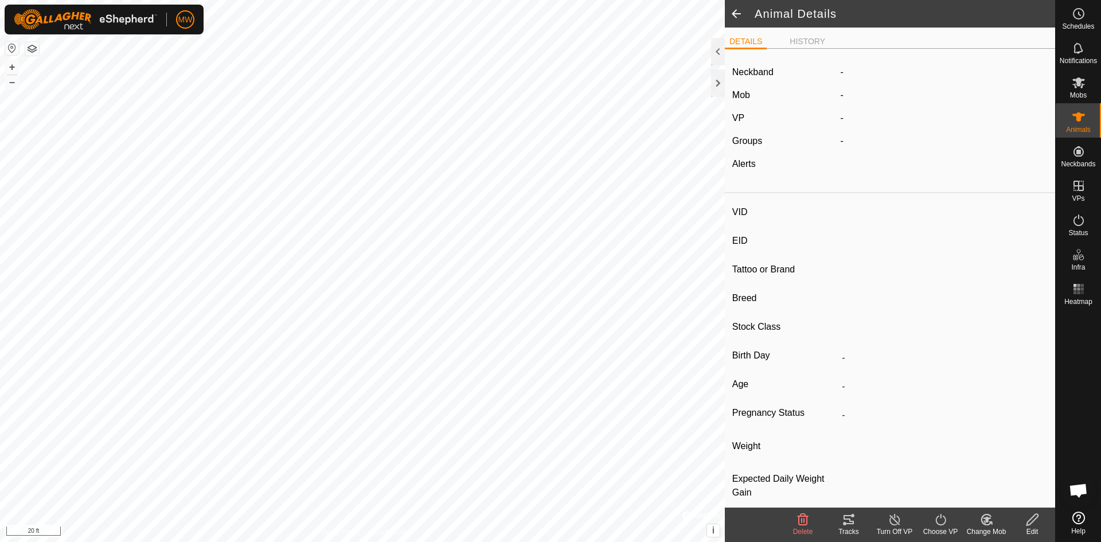
type input "-"
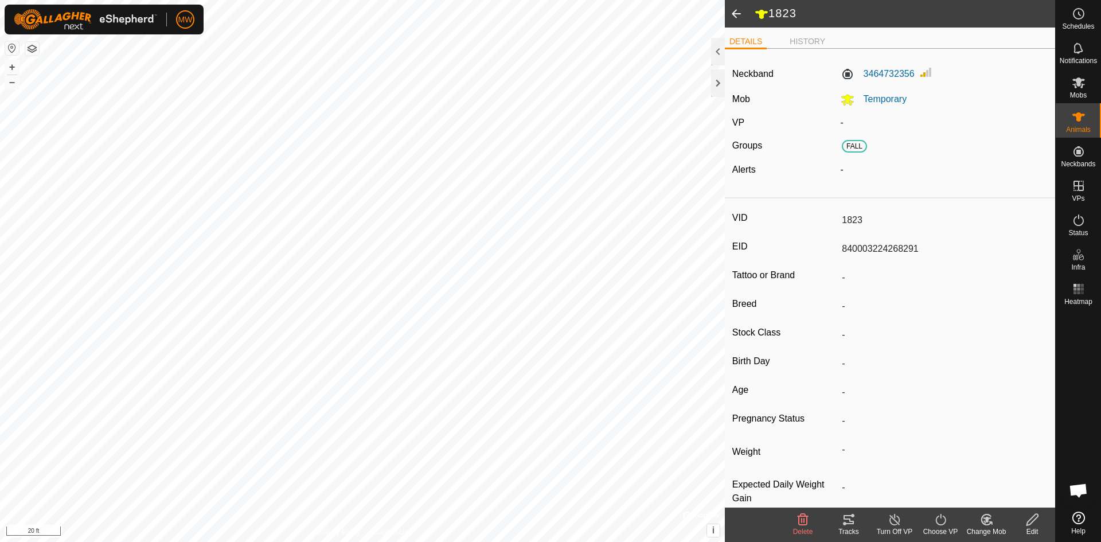
click at [738, 13] on span at bounding box center [736, 14] width 23 height 28
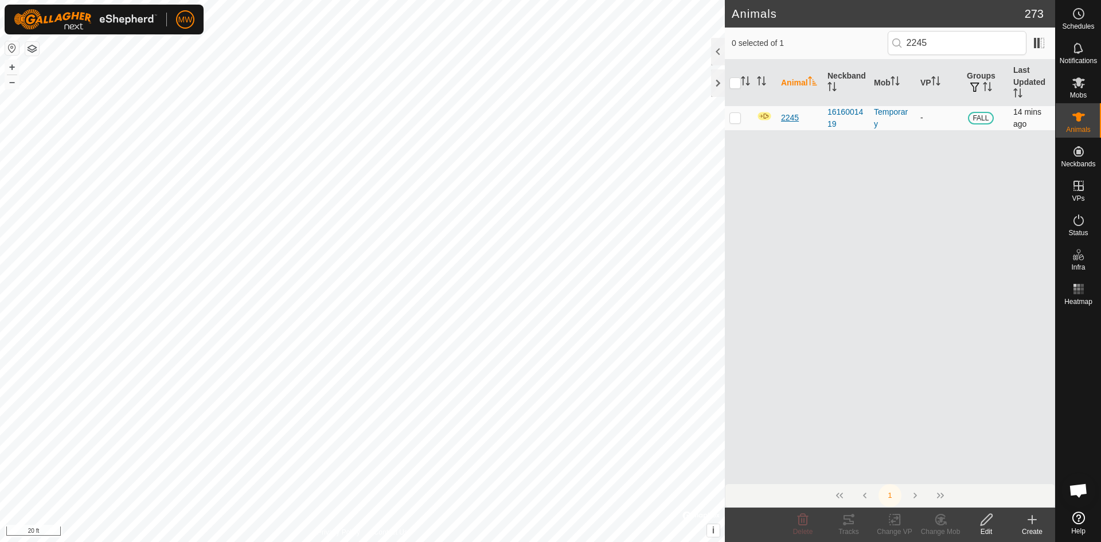
type input "2245"
click at [789, 116] on span "2245" at bounding box center [790, 118] width 18 height 12
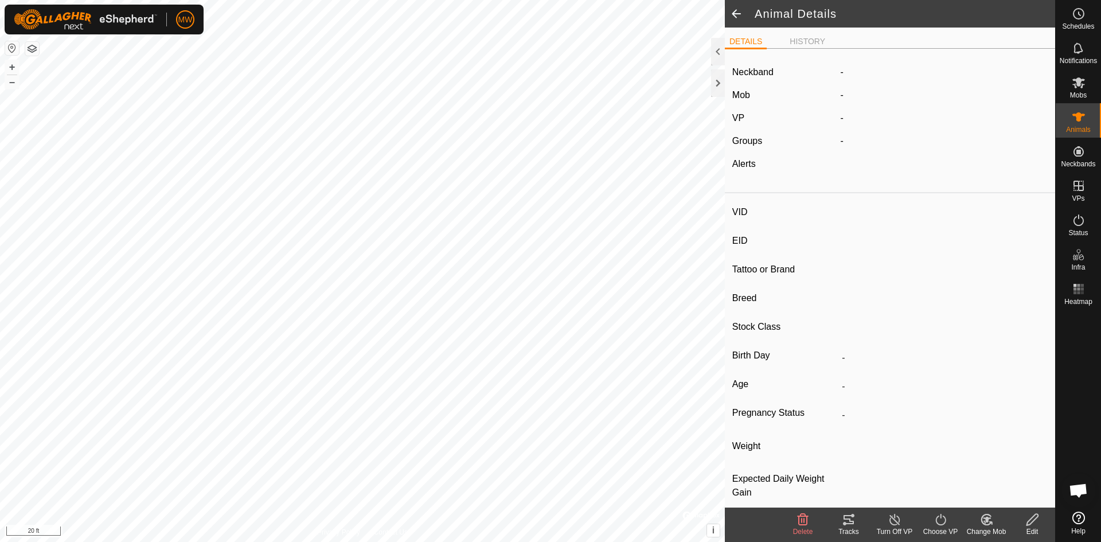
type input "2245"
type input "840003224268480"
type input "-"
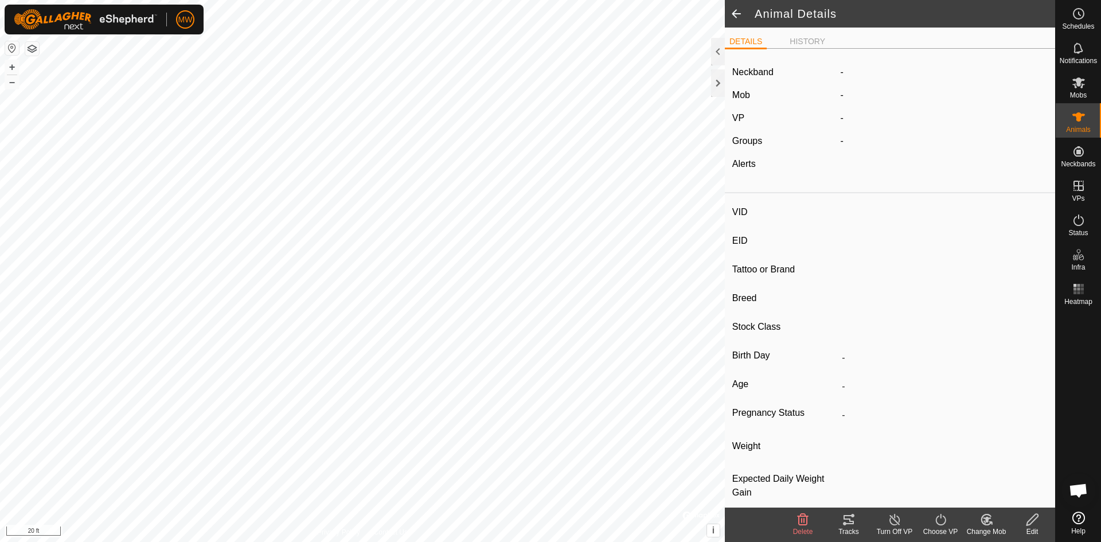
type input "-"
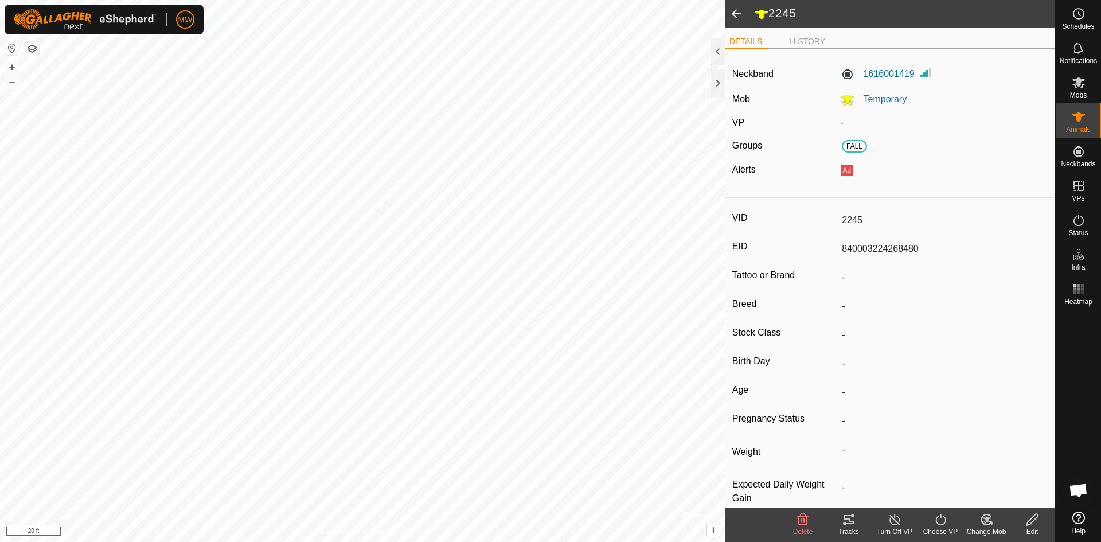
click at [730, 17] on span at bounding box center [736, 14] width 23 height 28
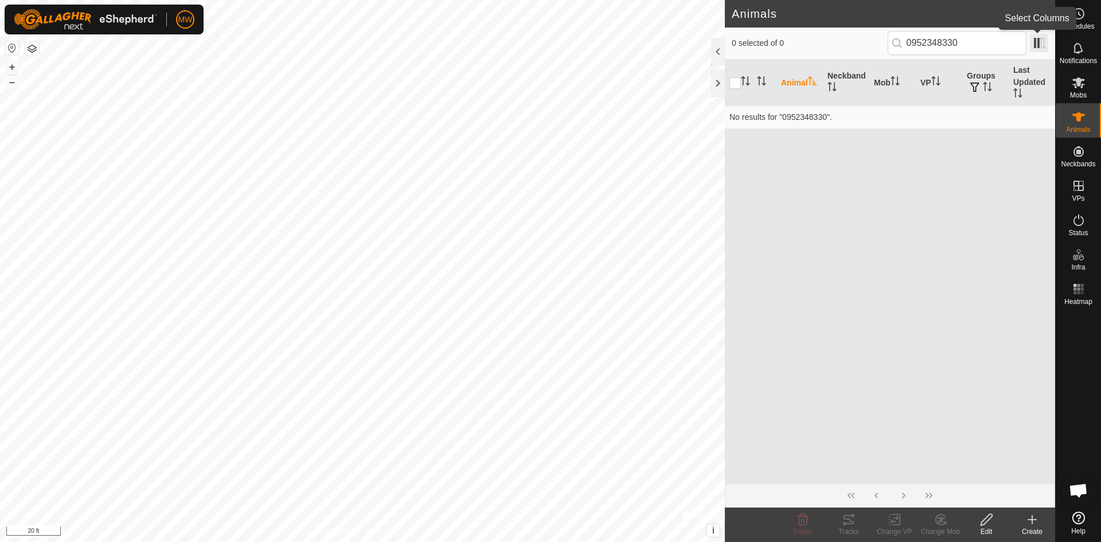
type input "0952348330"
click at [1035, 40] on span at bounding box center [1039, 43] width 18 height 18
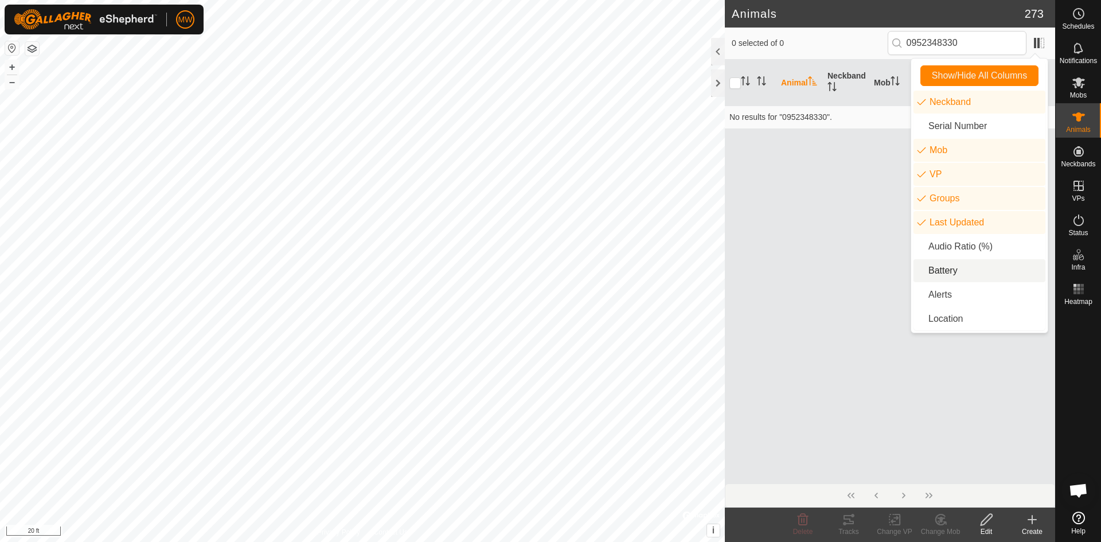
click at [922, 273] on li "Battery" at bounding box center [980, 270] width 132 height 23
click at [831, 43] on span "0 selected of 0" at bounding box center [810, 43] width 156 height 12
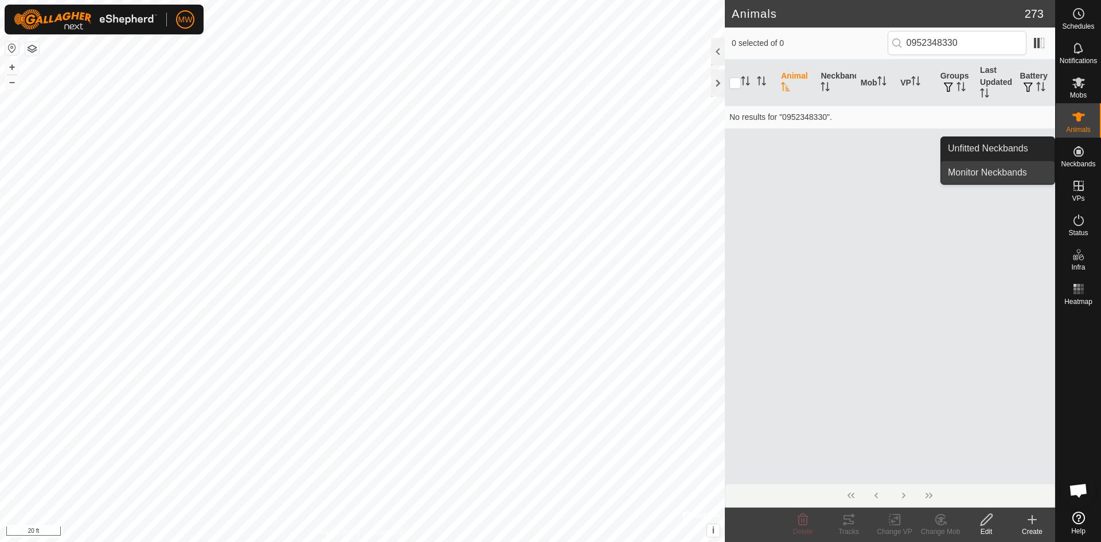
click at [1024, 169] on link "Monitor Neckbands" at bounding box center [998, 172] width 114 height 23
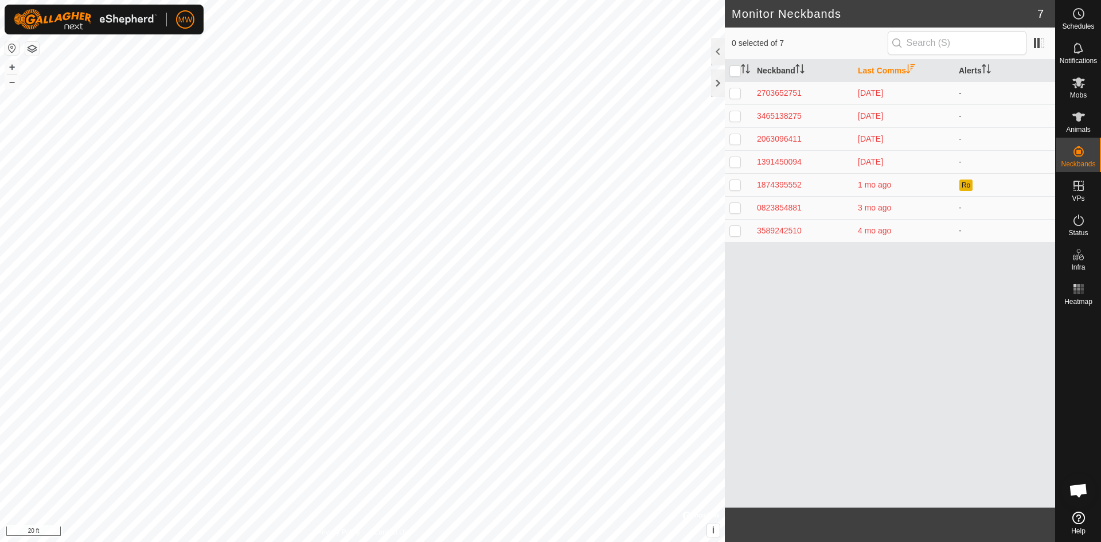
click at [950, 392] on div "Neckband Last Comms Alerts 2703652751 [DATE] - 3465138275 [DATE] - 2063096411 […" at bounding box center [890, 284] width 330 height 448
click at [1071, 122] on es-animals-svg-icon at bounding box center [1078, 117] width 21 height 18
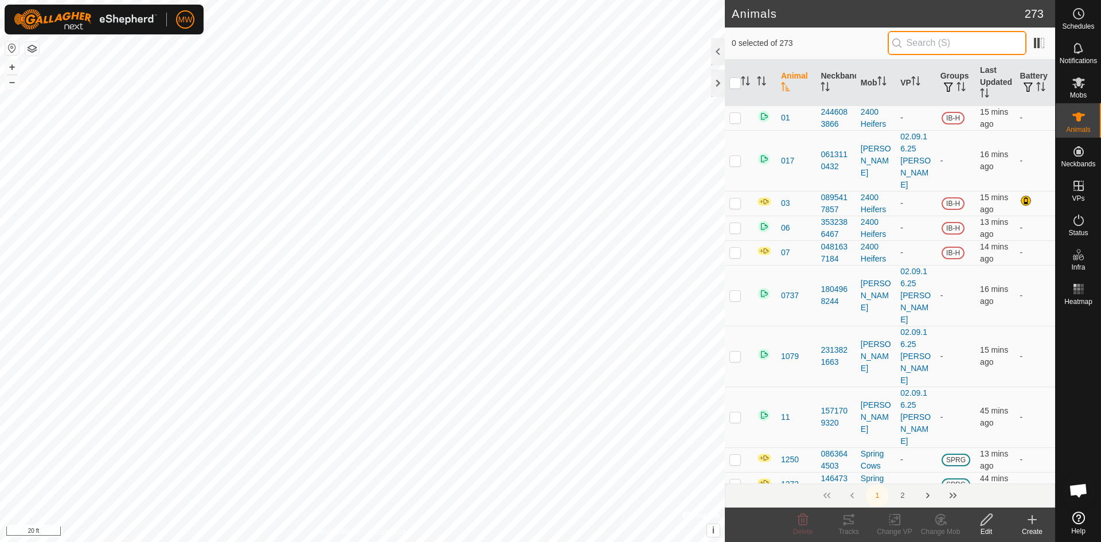
click at [997, 42] on input "text" at bounding box center [957, 43] width 139 height 24
click at [830, 86] on th "Neckband" at bounding box center [836, 83] width 40 height 46
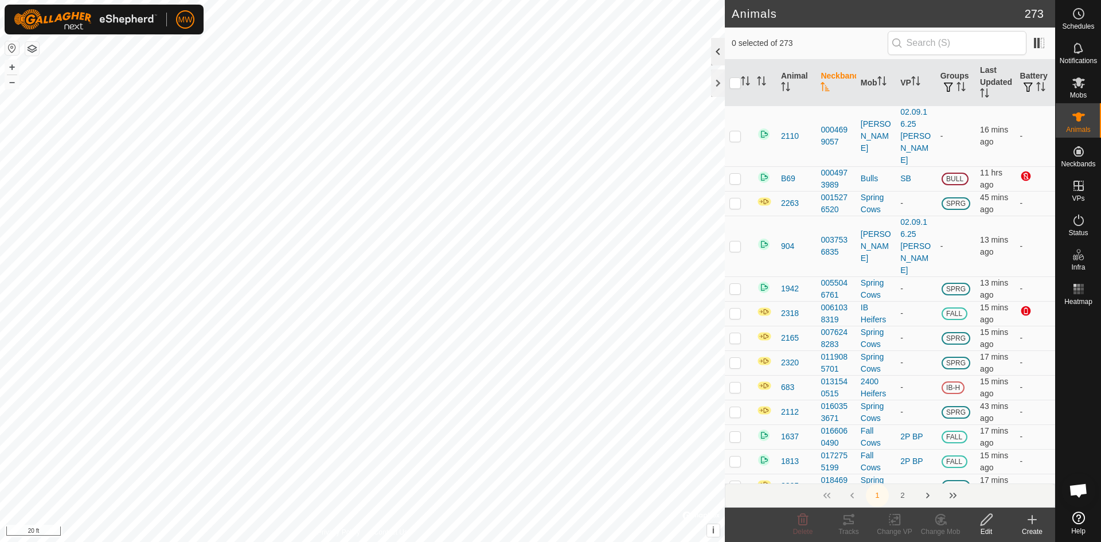
click at [719, 53] on div at bounding box center [718, 52] width 14 height 28
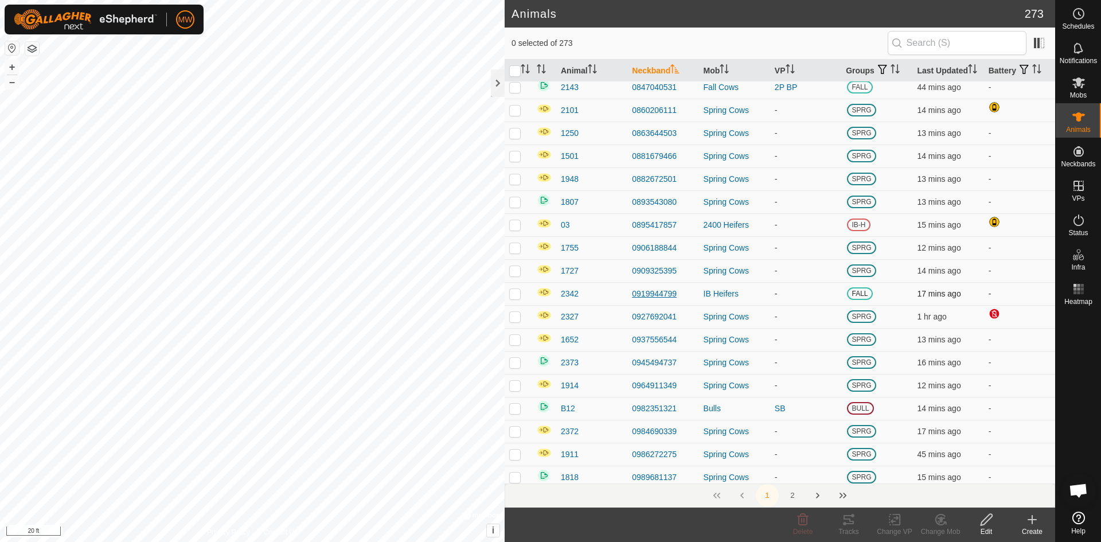
scroll to position [1319, 0]
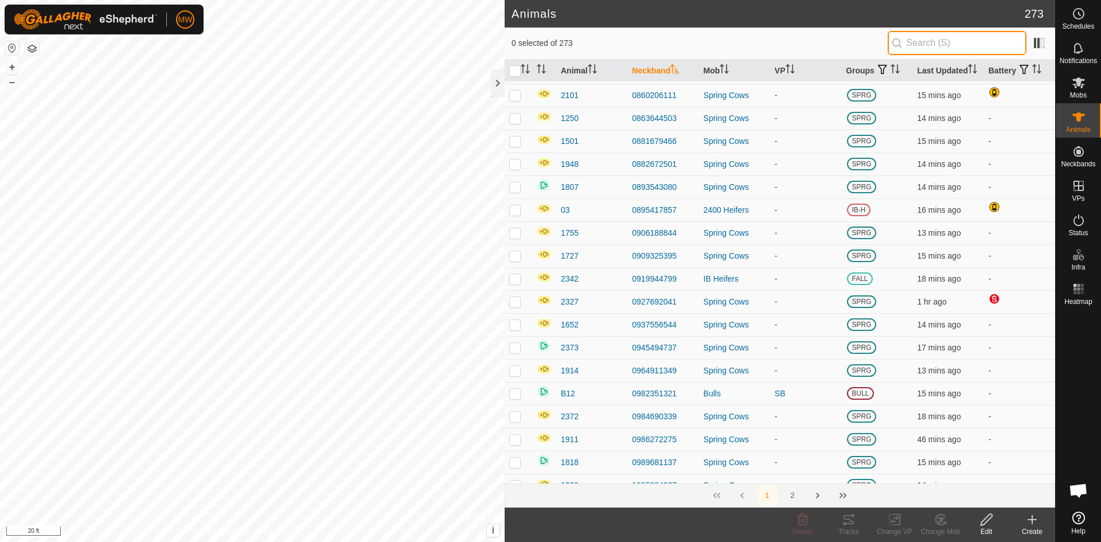
click at [943, 41] on input "text" at bounding box center [957, 43] width 139 height 24
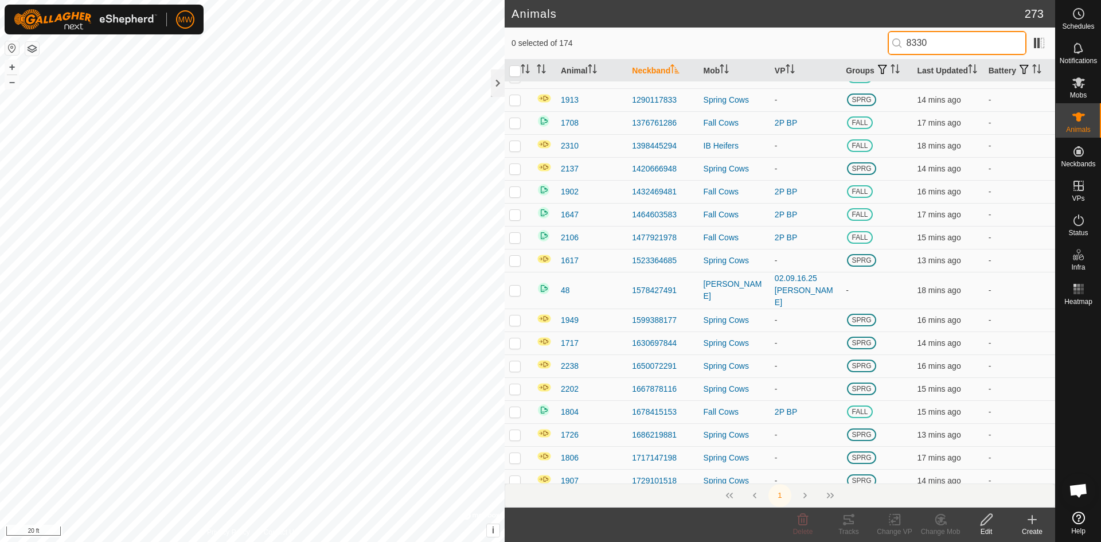
scroll to position [0, 0]
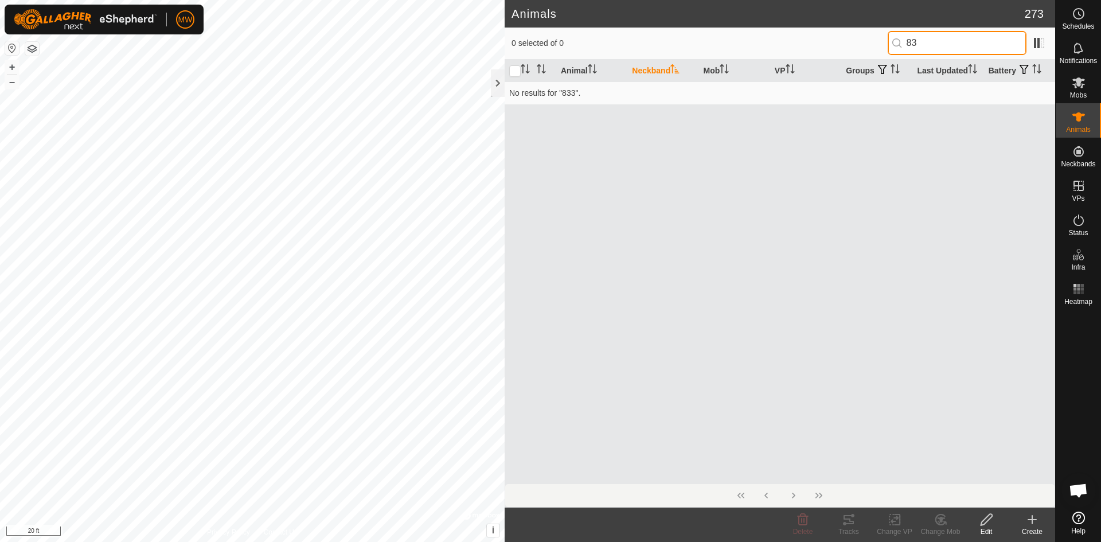
type input "8"
drag, startPoint x: 957, startPoint y: 43, endPoint x: 836, endPoint y: 52, distance: 121.3
click at [836, 52] on div "0 selected of 1 5234" at bounding box center [780, 43] width 537 height 24
drag, startPoint x: 969, startPoint y: 40, endPoint x: 832, endPoint y: 54, distance: 137.8
click at [832, 54] on div "0 selected of 0 3483" at bounding box center [780, 43] width 537 height 24
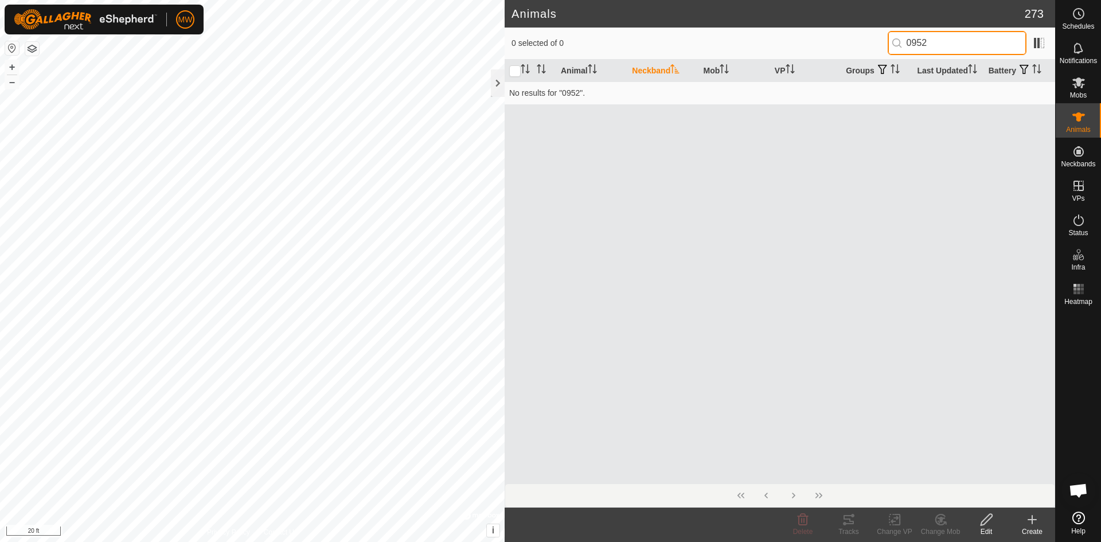
drag, startPoint x: 957, startPoint y: 33, endPoint x: 888, endPoint y: 49, distance: 71.2
click at [888, 49] on div "0 selected of 0 0952" at bounding box center [780, 43] width 537 height 24
type input "8330"
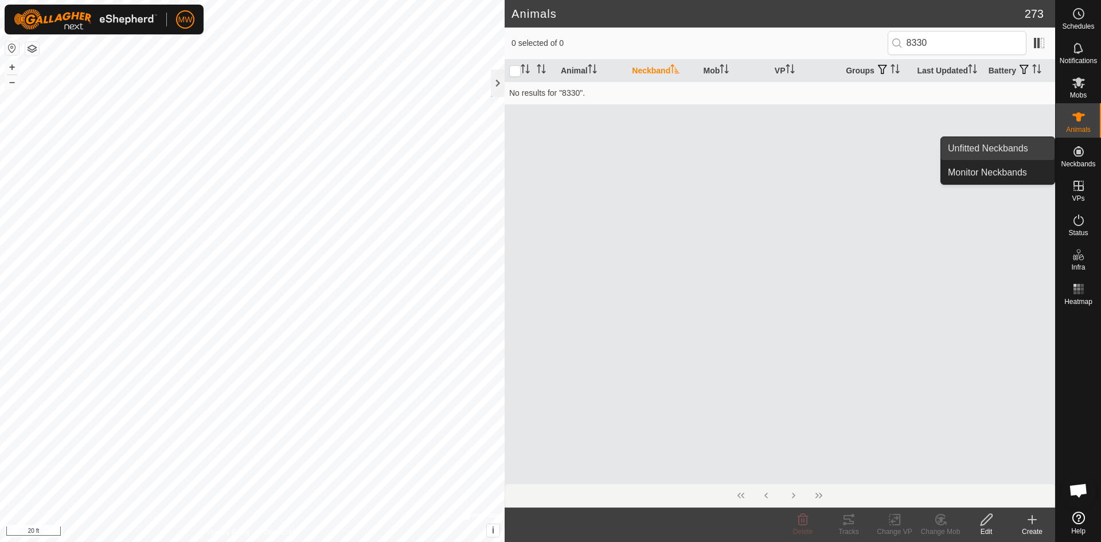
click at [1012, 147] on link "Unfitted Neckbands" at bounding box center [998, 148] width 114 height 23
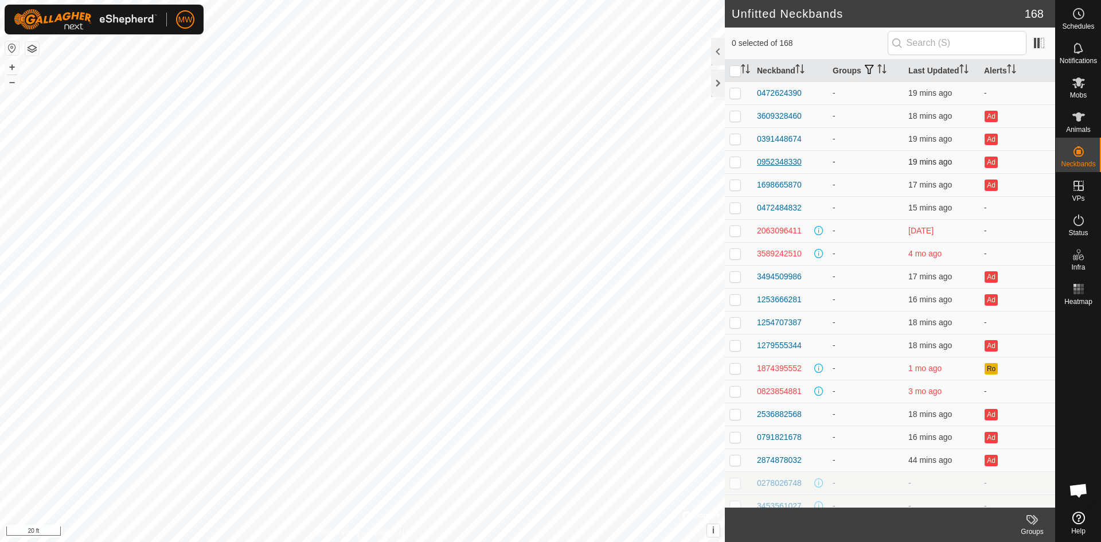
click at [787, 163] on div "0952348330" at bounding box center [779, 162] width 45 height 12
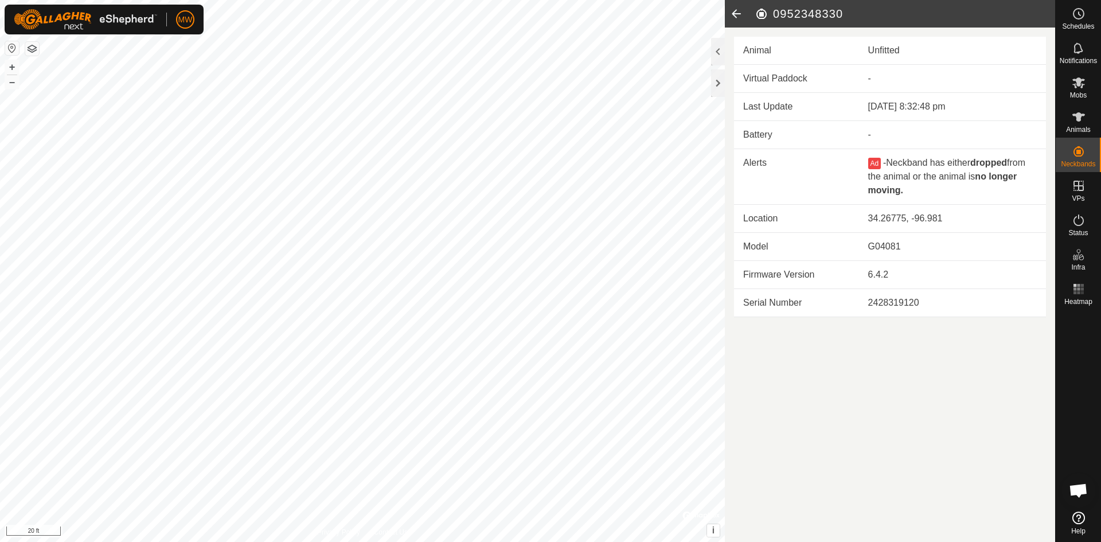
click at [736, 13] on icon at bounding box center [736, 14] width 23 height 28
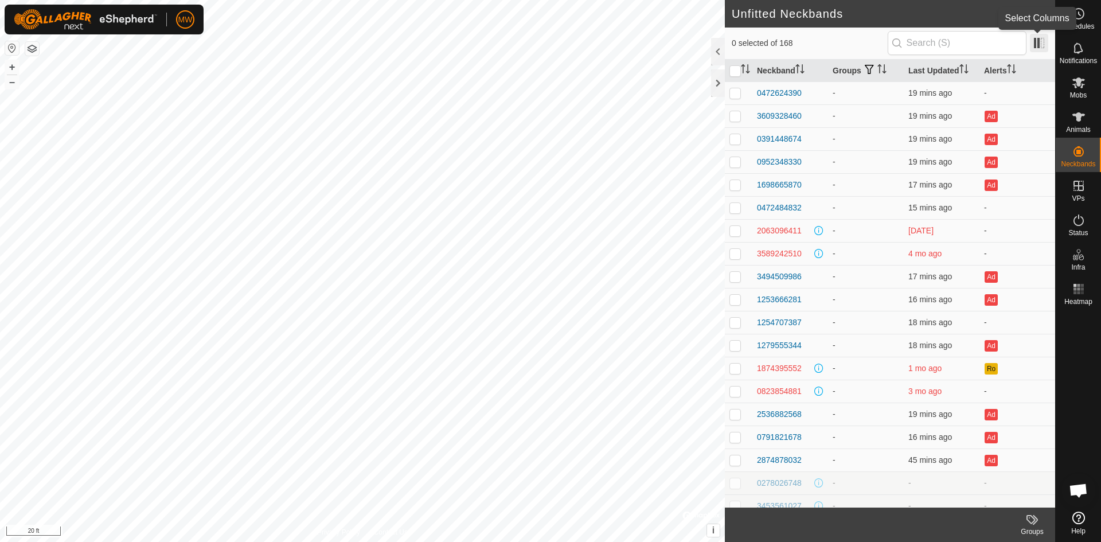
click at [1036, 43] on span at bounding box center [1039, 43] width 18 height 18
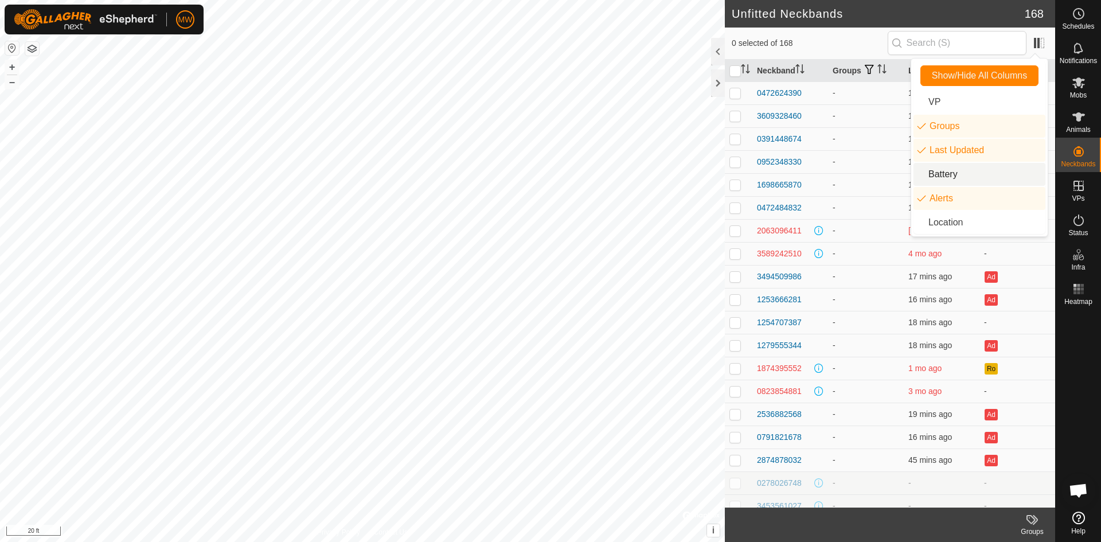
click at [940, 174] on li "Battery" at bounding box center [980, 174] width 132 height 23
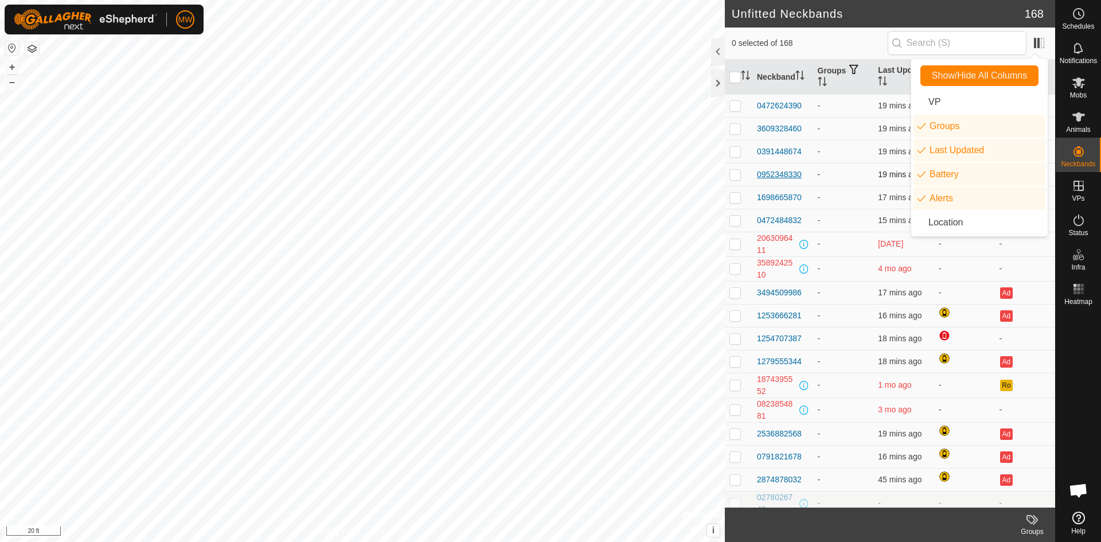
click at [796, 175] on div "0952348330" at bounding box center [779, 175] width 45 height 12
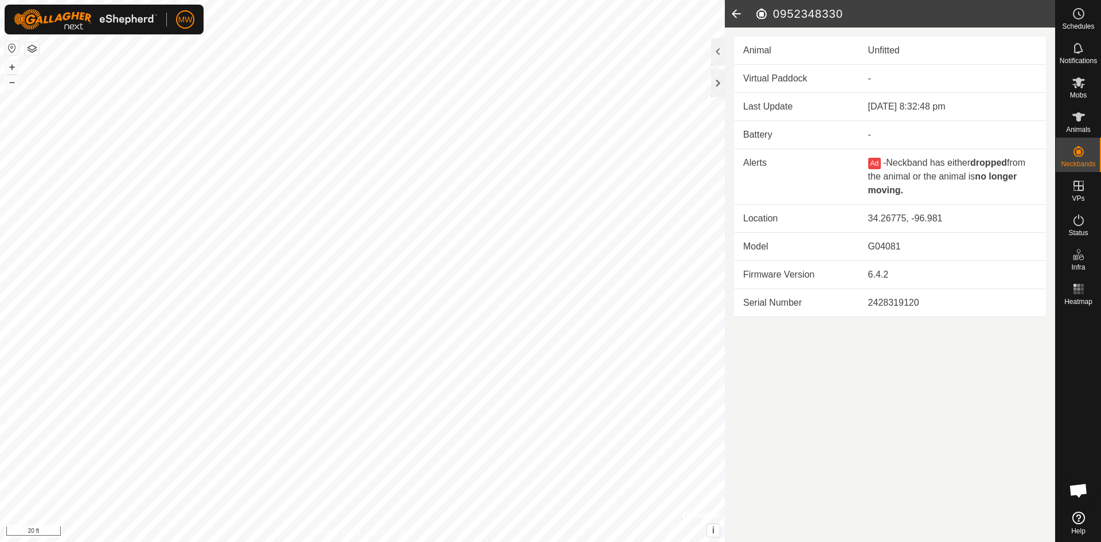
click at [739, 12] on icon at bounding box center [736, 14] width 23 height 28
